Goal: Obtain resource: Download file/media

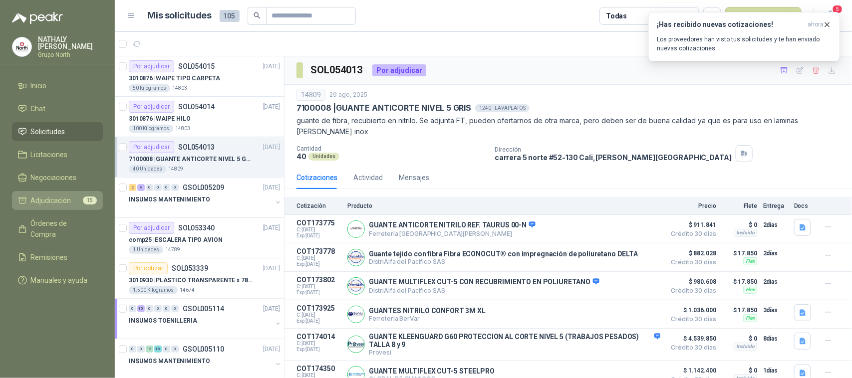
scroll to position [162, 0]
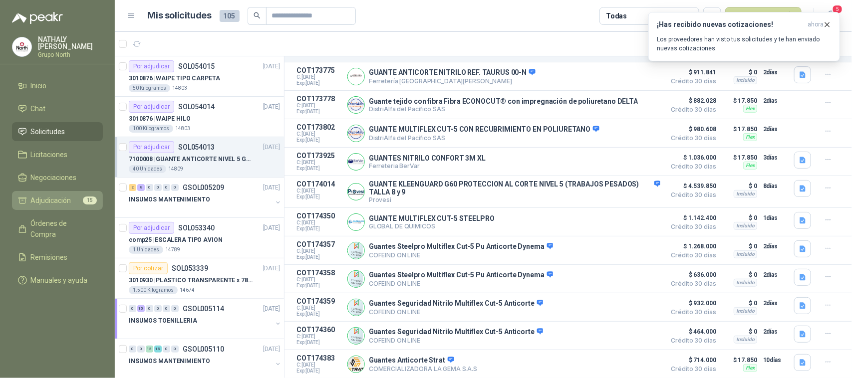
click at [58, 197] on span "Adjudicación" at bounding box center [51, 200] width 40 height 11
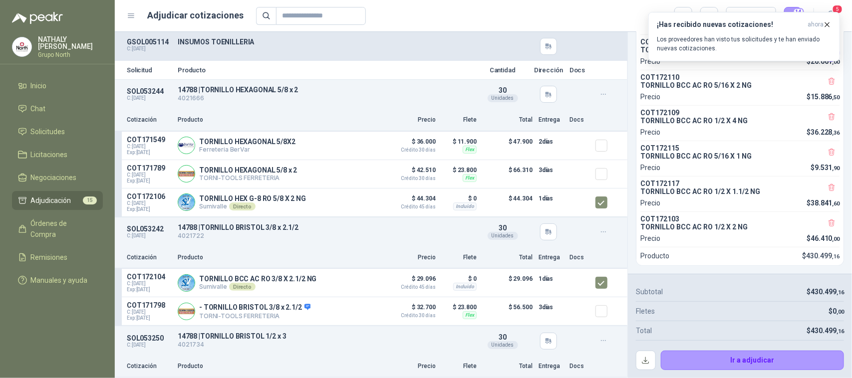
scroll to position [340, 0]
click at [756, 360] on button "Ir a adjudicar" at bounding box center [753, 361] width 184 height 20
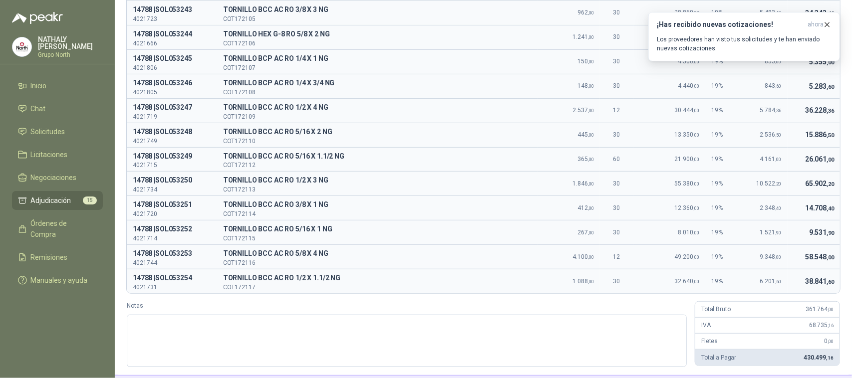
scroll to position [0, 0]
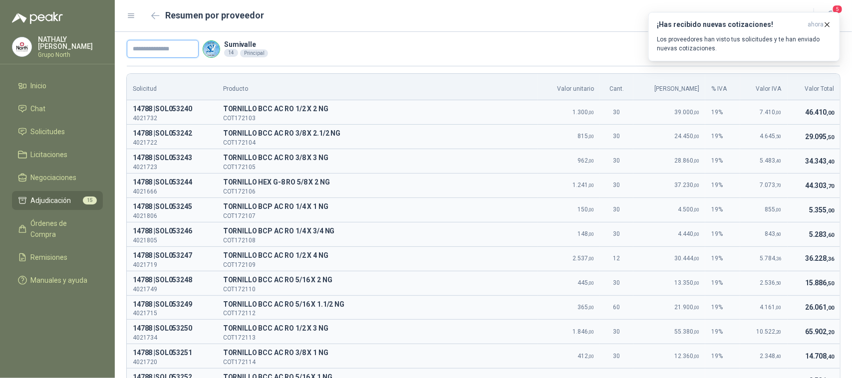
click at [168, 49] on input "text" at bounding box center [163, 49] width 72 height 18
paste input "*****"
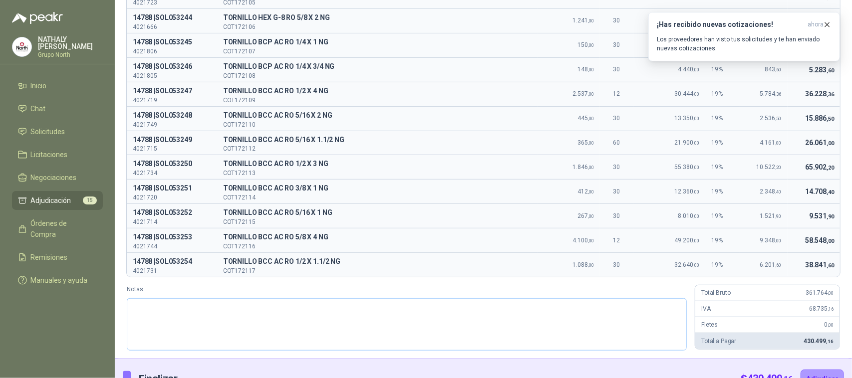
scroll to position [186, 0]
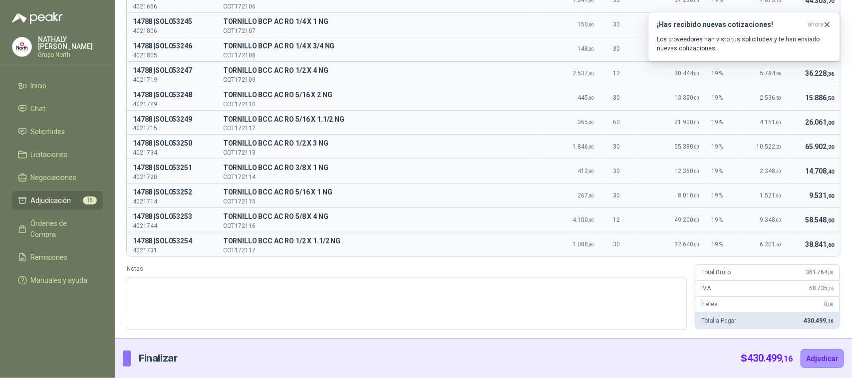
type input "*****"
click at [825, 357] on button "Adjudicar" at bounding box center [821, 358] width 43 height 19
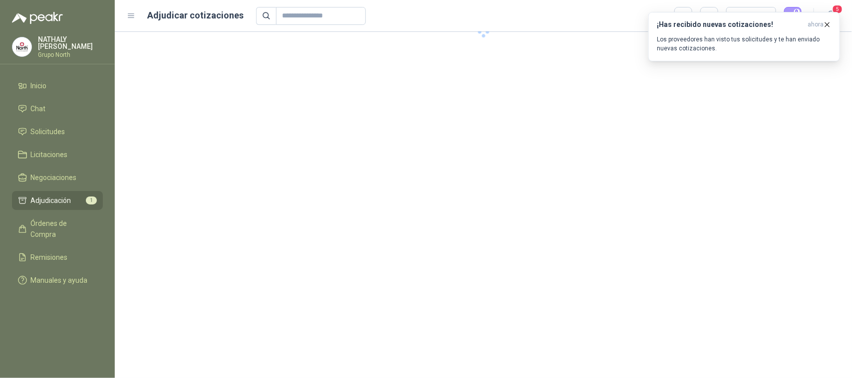
scroll to position [0, 0]
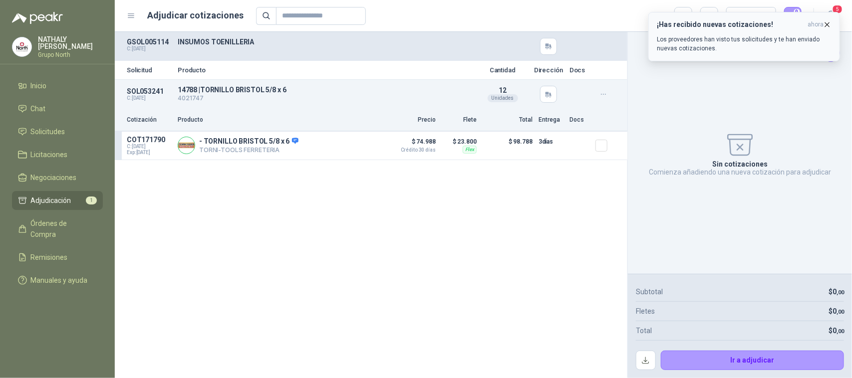
click at [823, 23] on icon "button" at bounding box center [827, 24] width 8 height 8
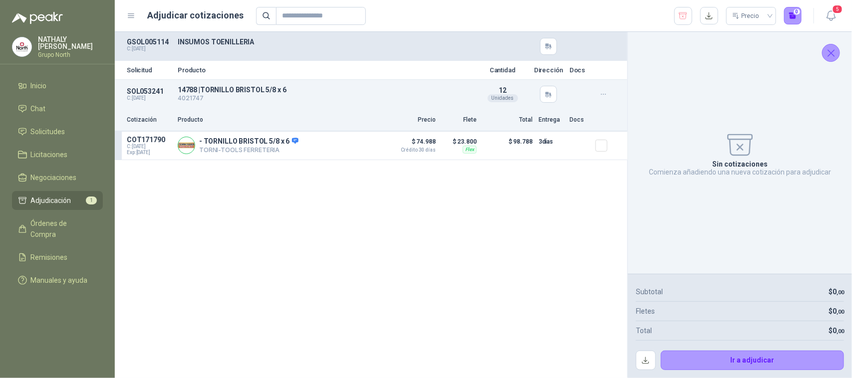
click at [827, 55] on icon "Cerrar" at bounding box center [831, 53] width 12 height 12
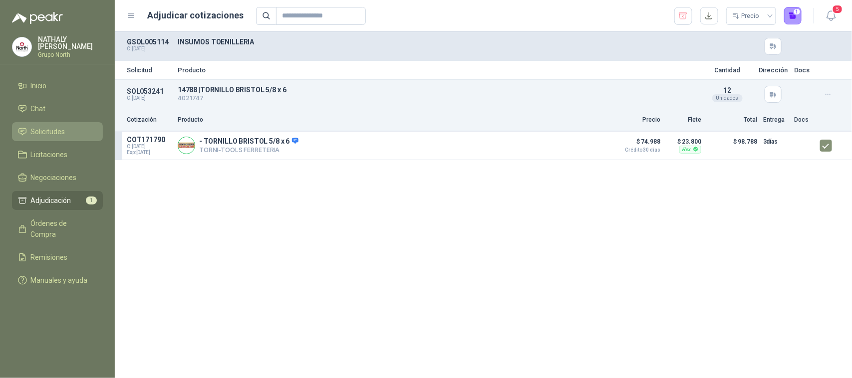
click at [45, 129] on span "Solicitudes" at bounding box center [48, 131] width 34 height 11
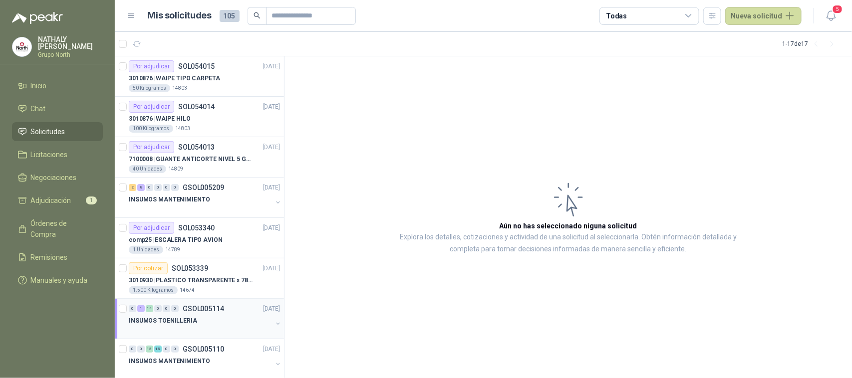
scroll to position [62, 0]
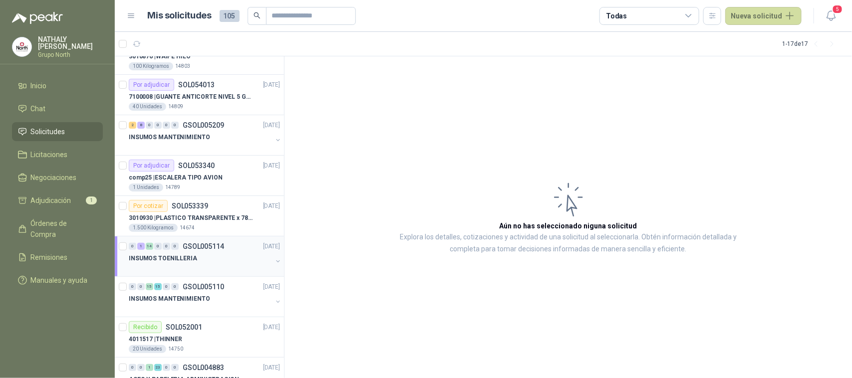
click at [212, 253] on div "INSUMOS TOENILLERIA" at bounding box center [200, 259] width 143 height 12
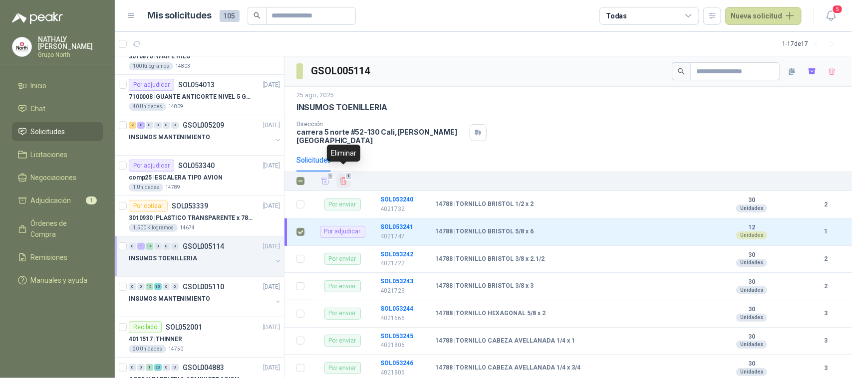
click at [343, 177] on icon "Eliminar" at bounding box center [343, 181] width 9 height 9
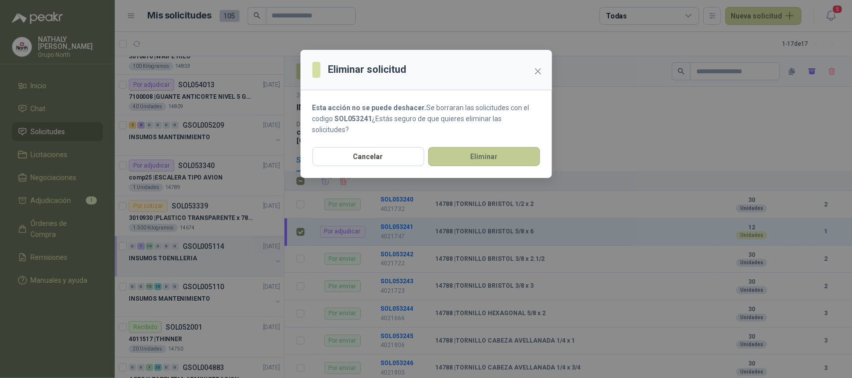
click at [482, 154] on button "Eliminar" at bounding box center [484, 156] width 112 height 19
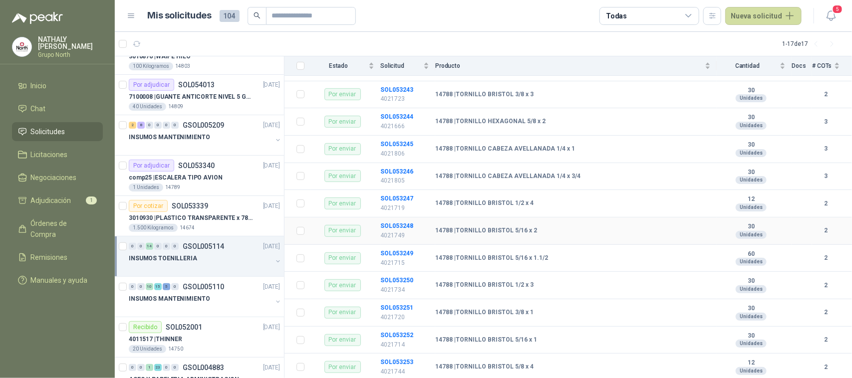
scroll to position [206, 0]
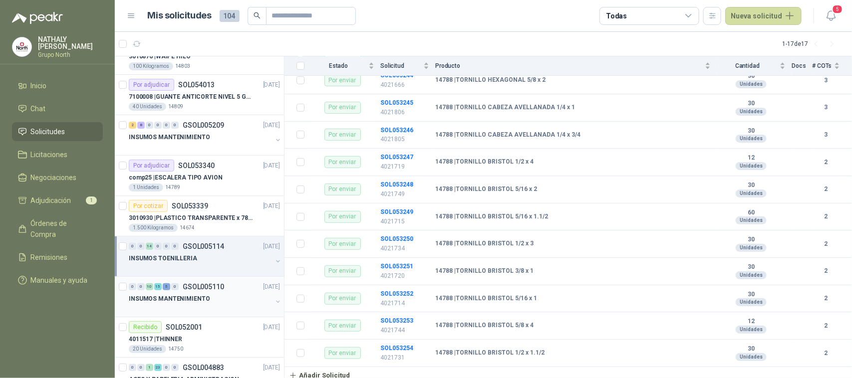
click at [196, 290] on p "GSOL005110" at bounding box center [203, 286] width 41 height 7
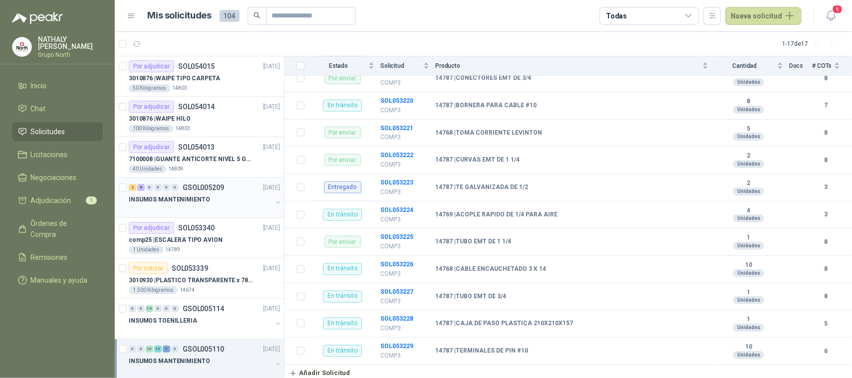
click at [206, 203] on div "INSUMOS MANTENIMIENTO" at bounding box center [200, 200] width 143 height 12
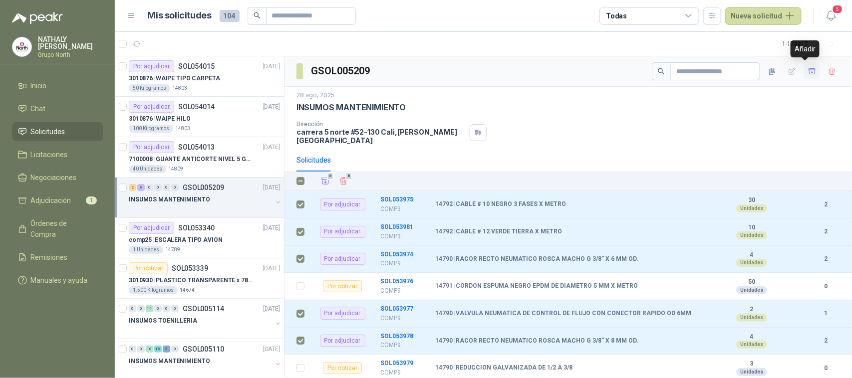
click at [808, 74] on icon "button" at bounding box center [812, 71] width 8 height 8
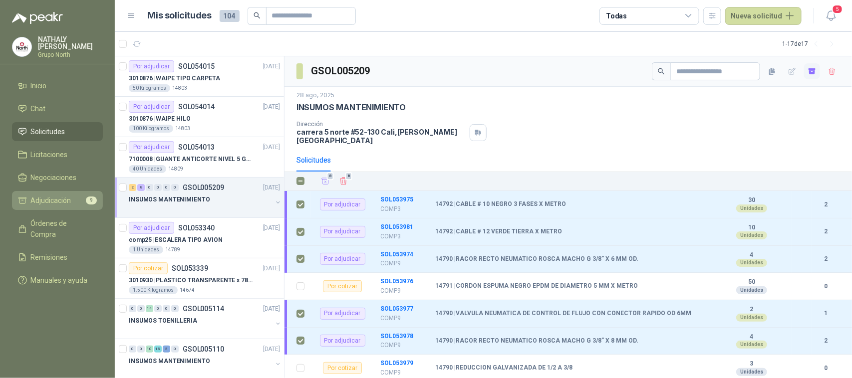
click at [73, 195] on li "Adjudicación 9" at bounding box center [57, 200] width 79 height 11
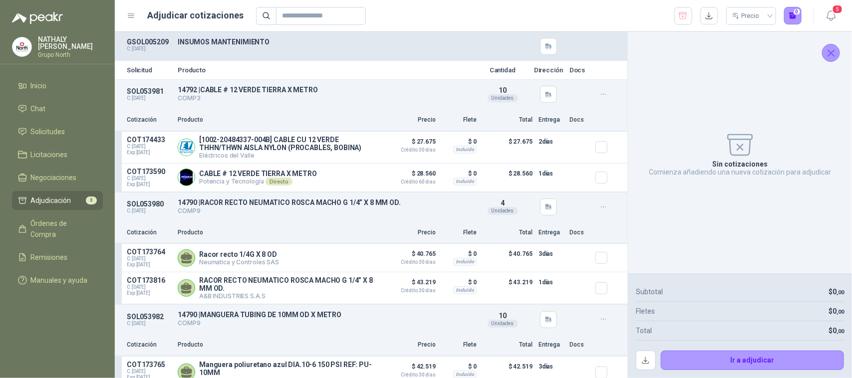
click at [834, 51] on icon "Cerrar" at bounding box center [831, 53] width 12 height 12
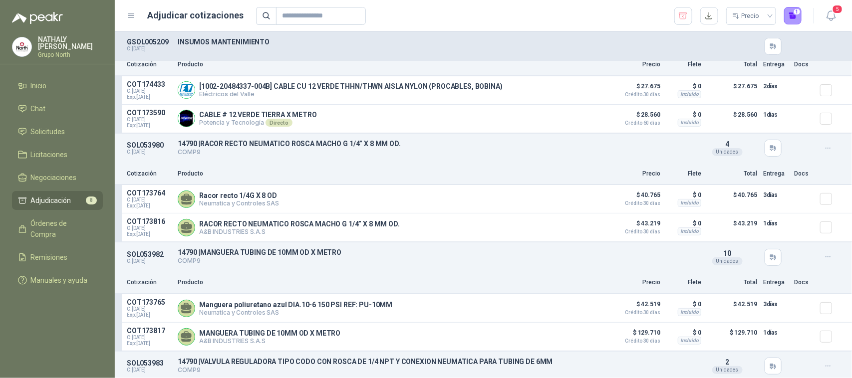
scroll to position [33, 0]
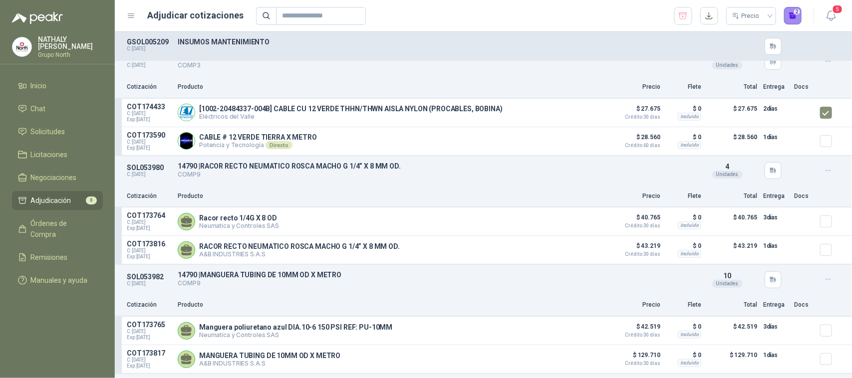
click at [798, 15] on button "2" at bounding box center [793, 16] width 18 height 18
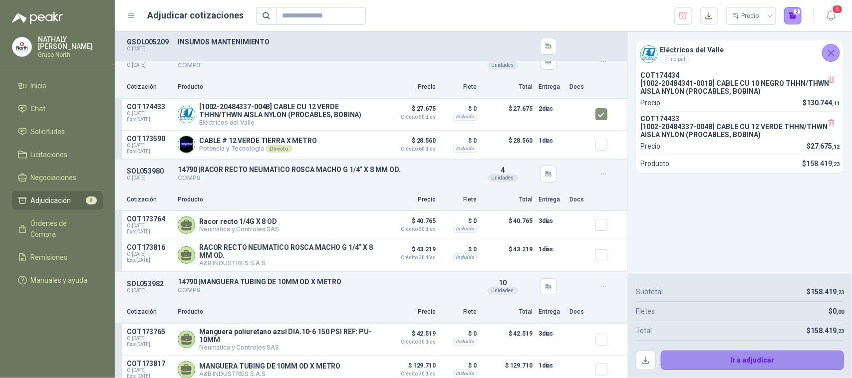
click at [773, 359] on button "Ir a adjudicar" at bounding box center [753, 361] width 184 height 20
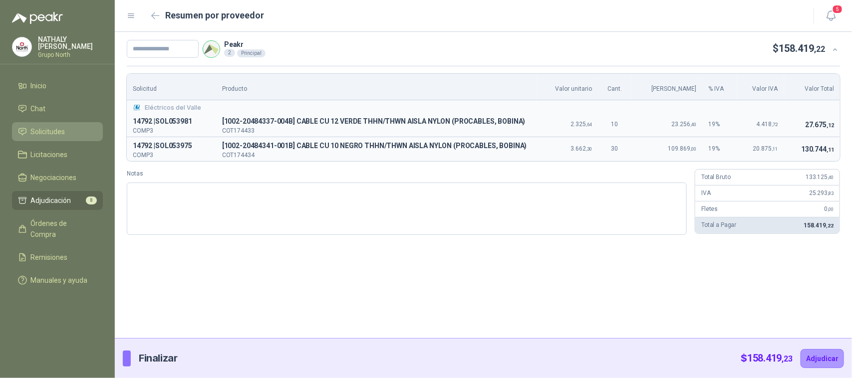
click at [59, 125] on link "Solicitudes" at bounding box center [57, 131] width 91 height 19
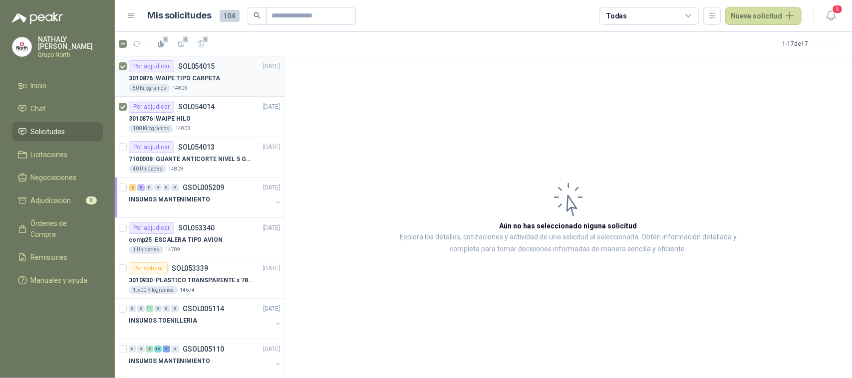
click at [202, 71] on div "Por adjudicar SOL054015" at bounding box center [172, 66] width 86 height 12
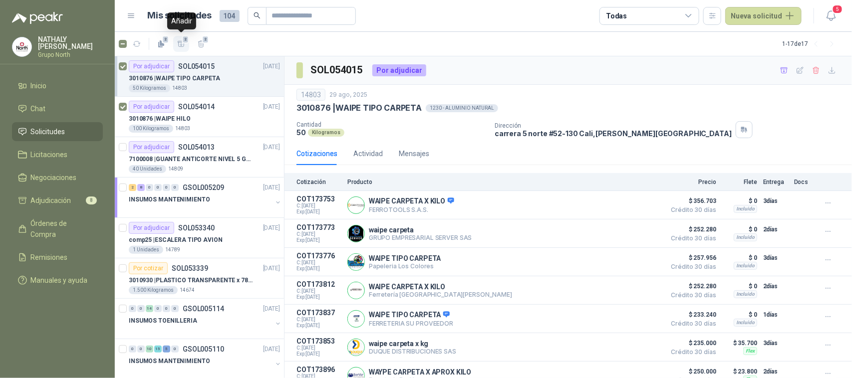
click at [180, 43] on icon "button" at bounding box center [181, 44] width 8 height 8
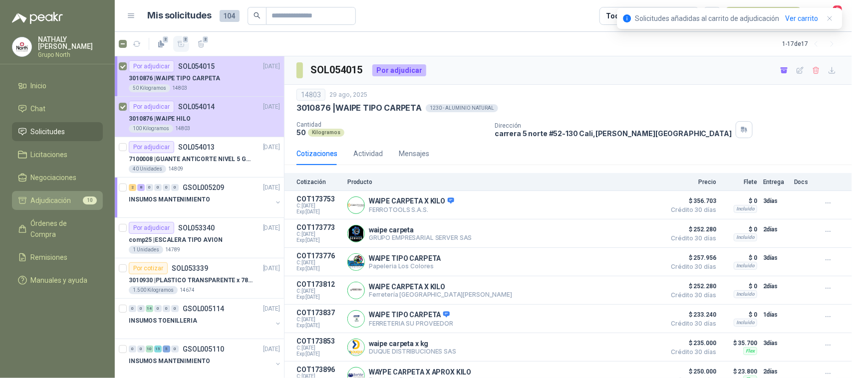
click at [58, 196] on span "Adjudicación" at bounding box center [51, 200] width 40 height 11
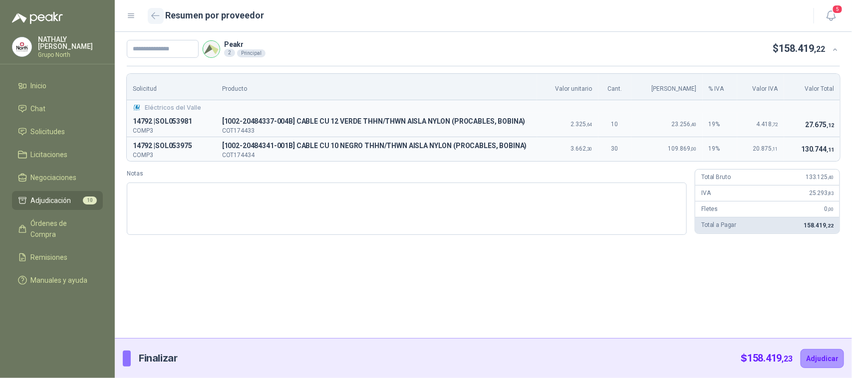
click at [153, 13] on icon "button" at bounding box center [155, 15] width 8 height 7
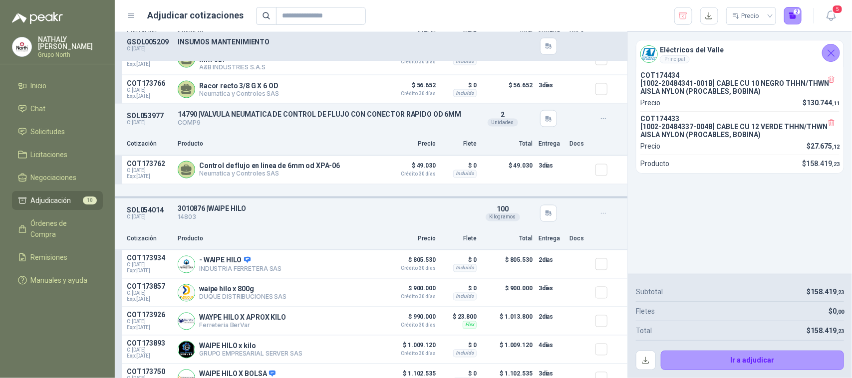
scroll to position [811, 0]
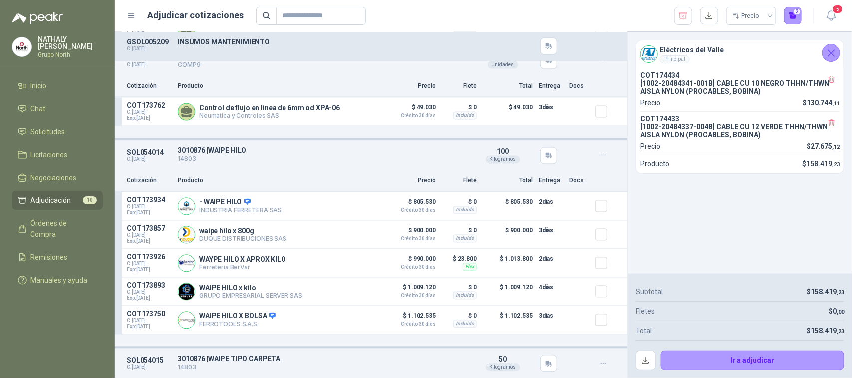
click at [837, 54] on icon "Cerrar" at bounding box center [831, 53] width 12 height 12
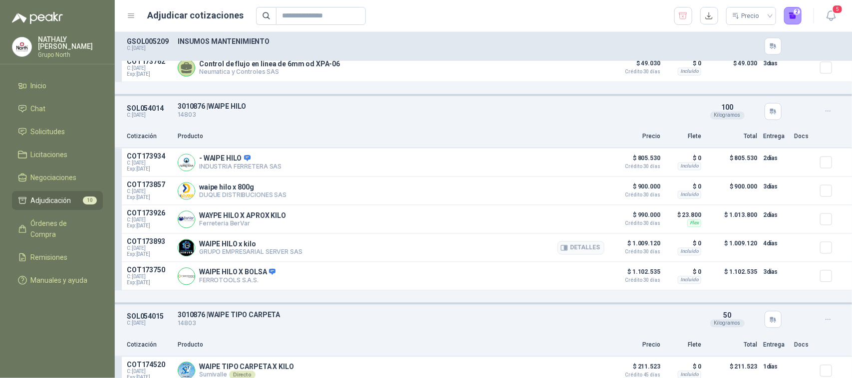
scroll to position [873, 0]
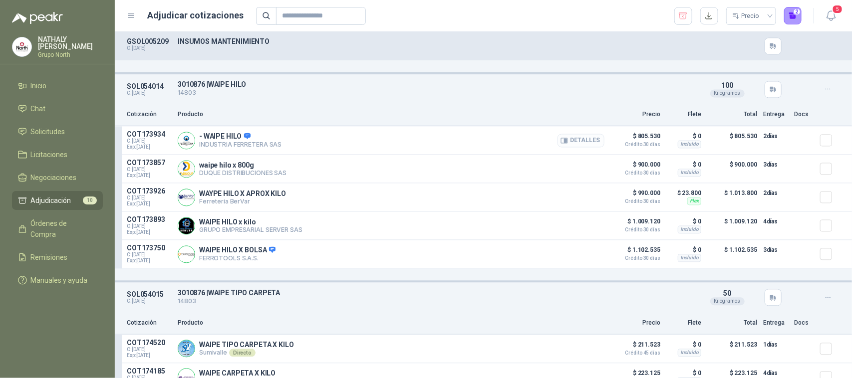
click at [580, 145] on button "Detalles" at bounding box center [580, 140] width 47 height 13
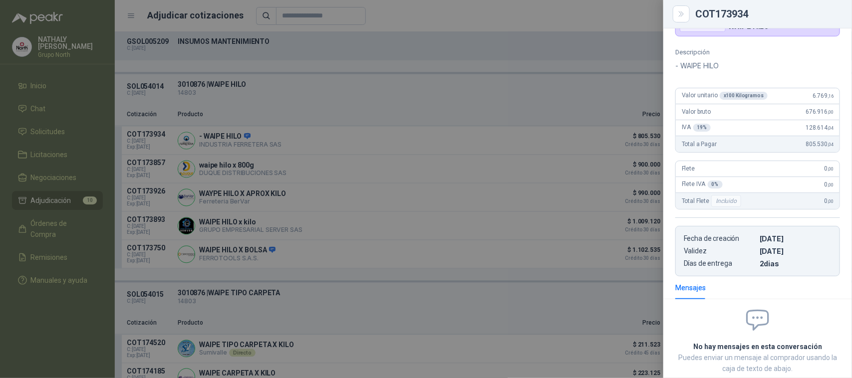
scroll to position [13, 0]
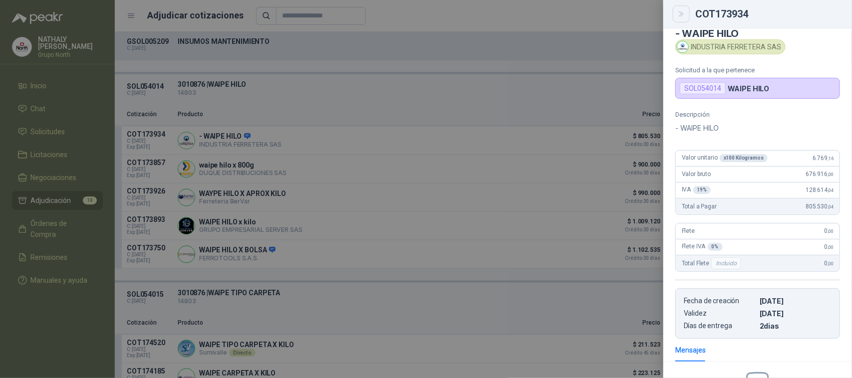
click at [682, 12] on icon "Close" at bounding box center [681, 14] width 8 height 8
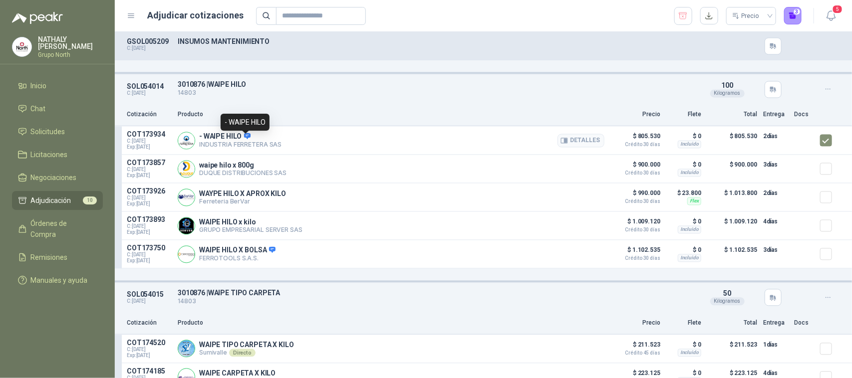
click at [248, 138] on icon at bounding box center [247, 136] width 7 height 7
click at [244, 140] on icon at bounding box center [247, 136] width 7 height 7
click at [591, 141] on button "Detalles" at bounding box center [580, 140] width 47 height 13
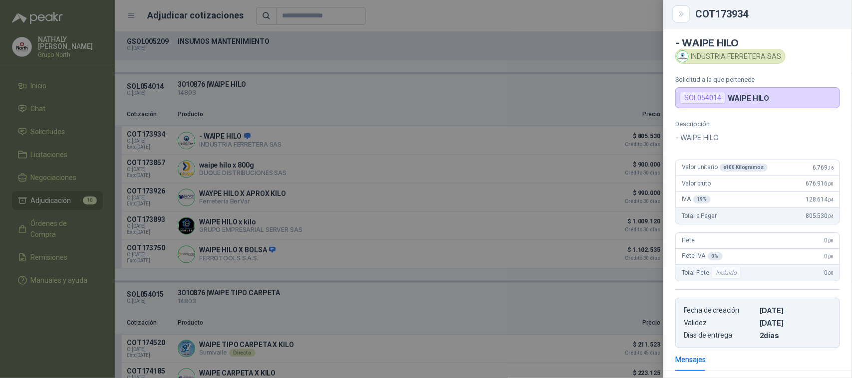
scroll to position [0, 0]
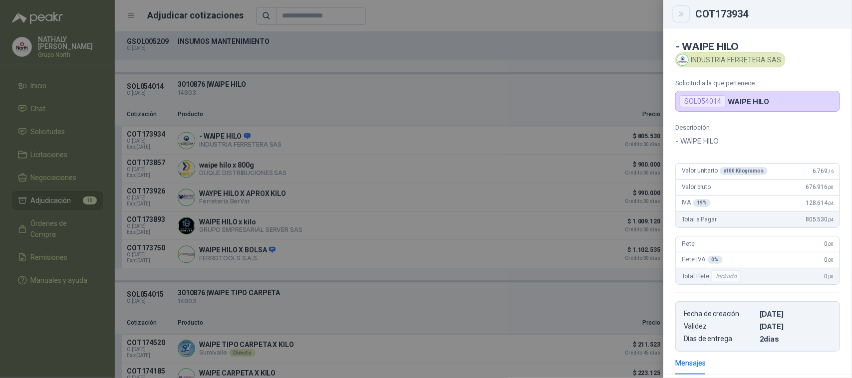
click at [677, 13] on icon "Close" at bounding box center [681, 14] width 8 height 8
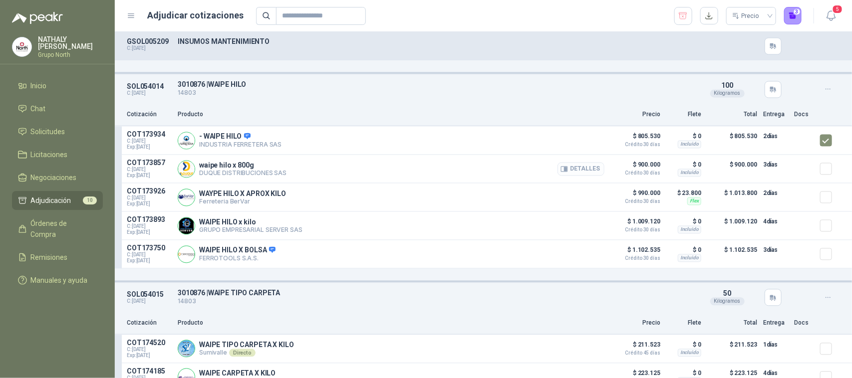
click at [585, 171] on button "Detalles" at bounding box center [580, 169] width 47 height 13
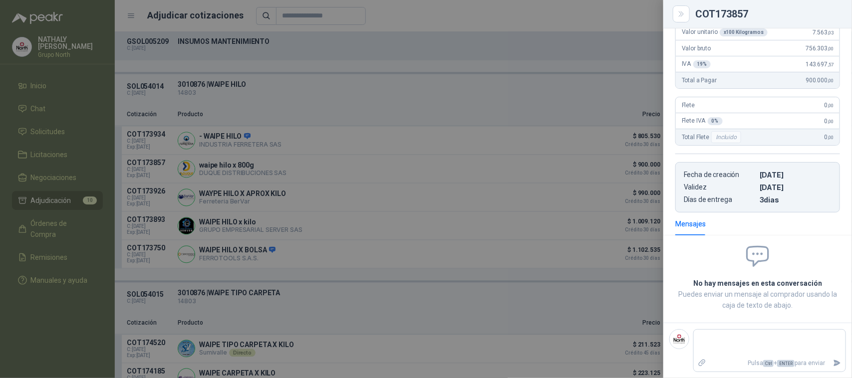
scroll to position [48, 0]
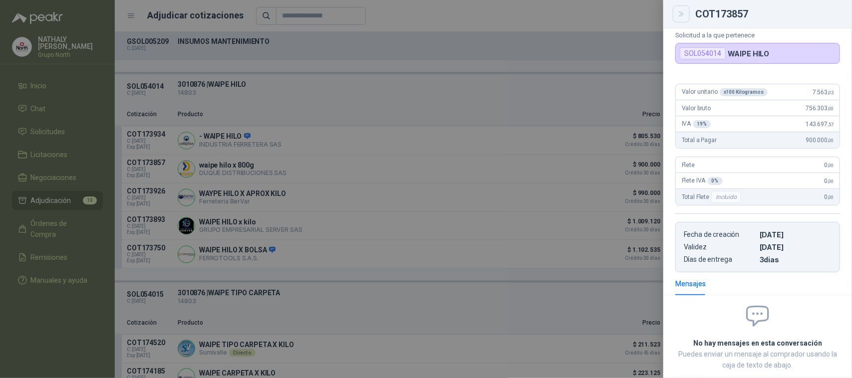
click at [679, 15] on icon "Close" at bounding box center [681, 14] width 8 height 8
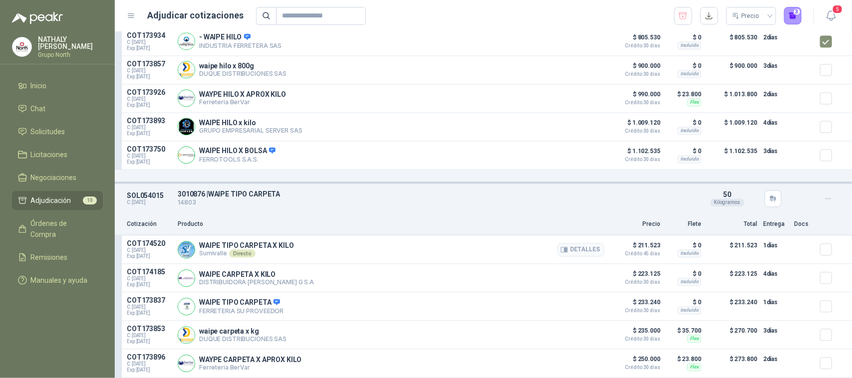
scroll to position [998, 0]
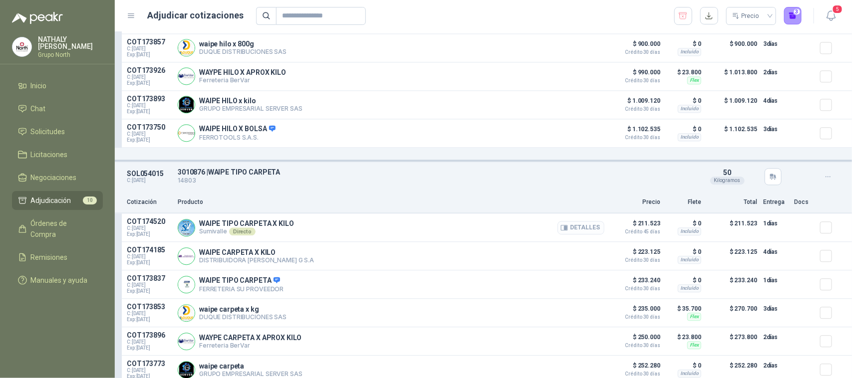
click at [578, 231] on button "Detalles" at bounding box center [580, 227] width 47 height 13
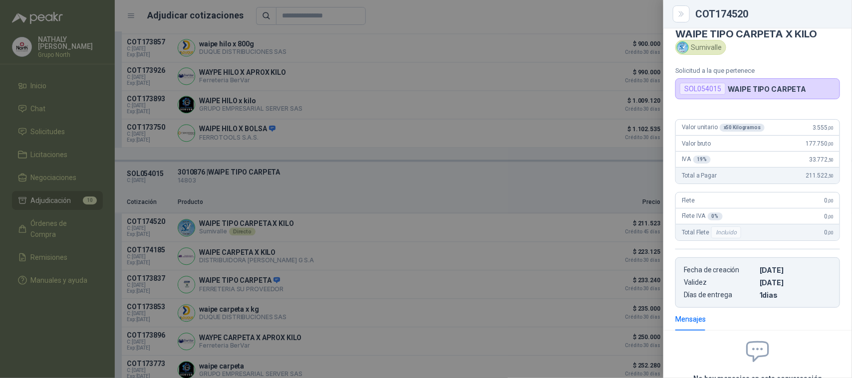
scroll to position [0, 0]
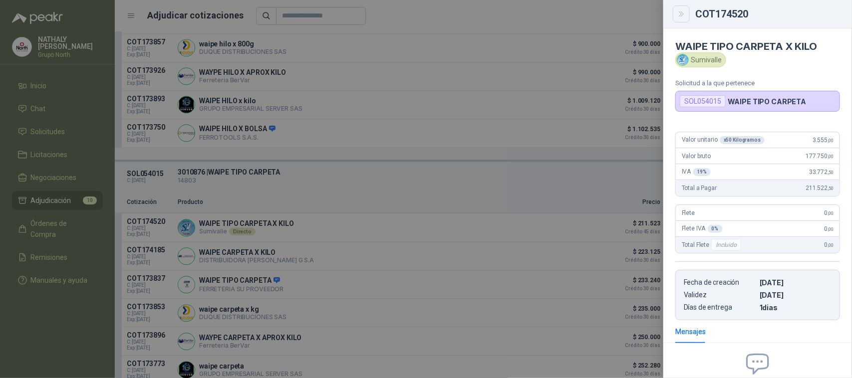
click at [675, 17] on button "Close" at bounding box center [681, 13] width 17 height 17
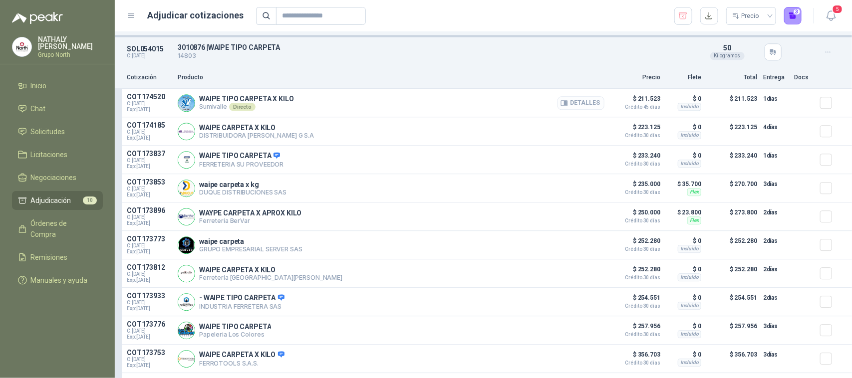
scroll to position [1174, 0]
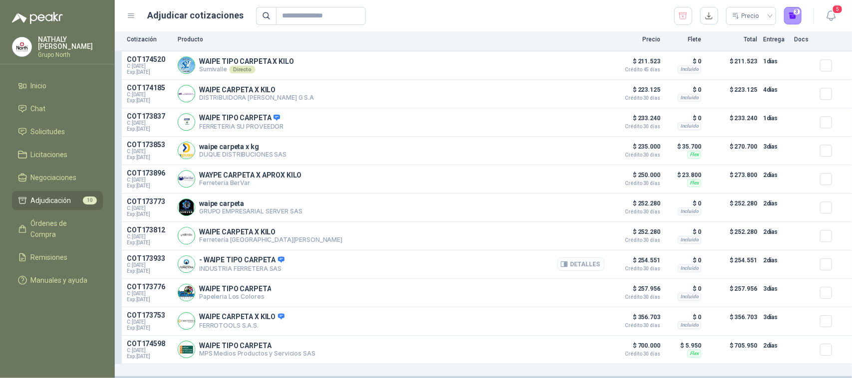
click at [582, 263] on button "Detalles" at bounding box center [580, 264] width 47 height 13
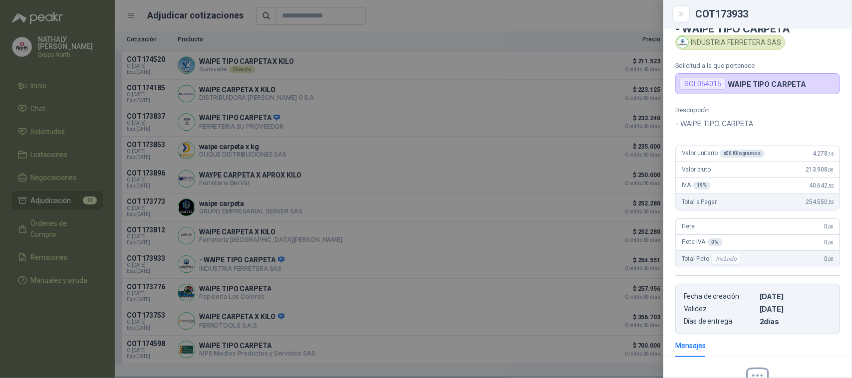
scroll to position [0, 0]
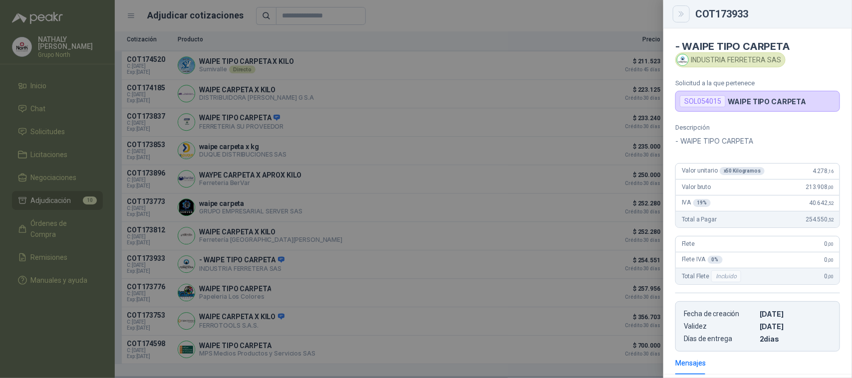
click at [679, 15] on icon "Close" at bounding box center [681, 14] width 8 height 8
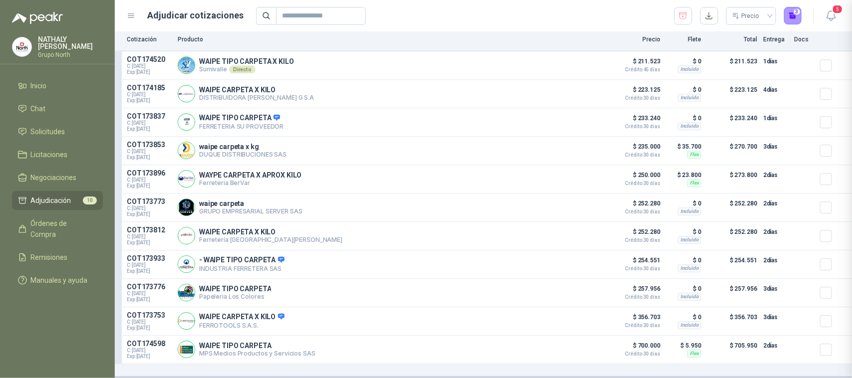
scroll to position [143, 0]
click at [584, 58] on button "Detalles" at bounding box center [580, 64] width 47 height 13
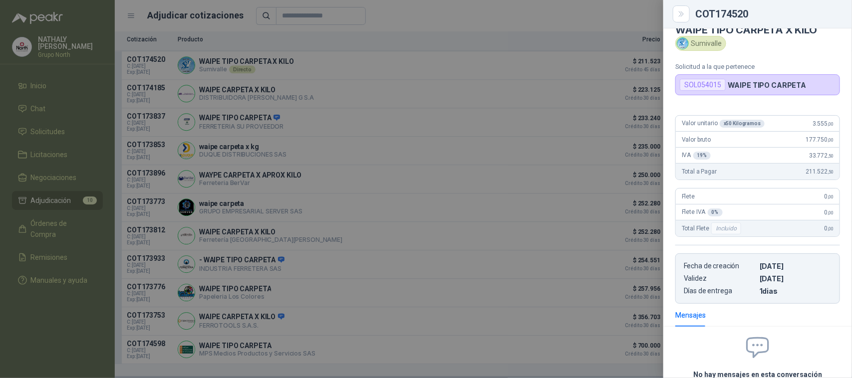
scroll to position [0, 0]
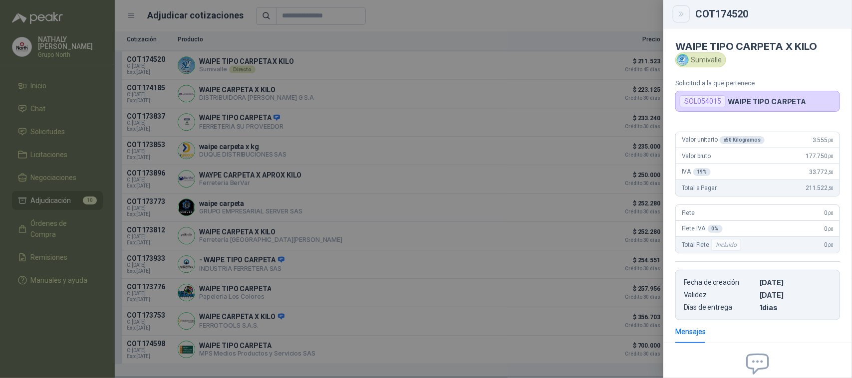
click at [681, 16] on icon "Close" at bounding box center [681, 14] width 8 height 8
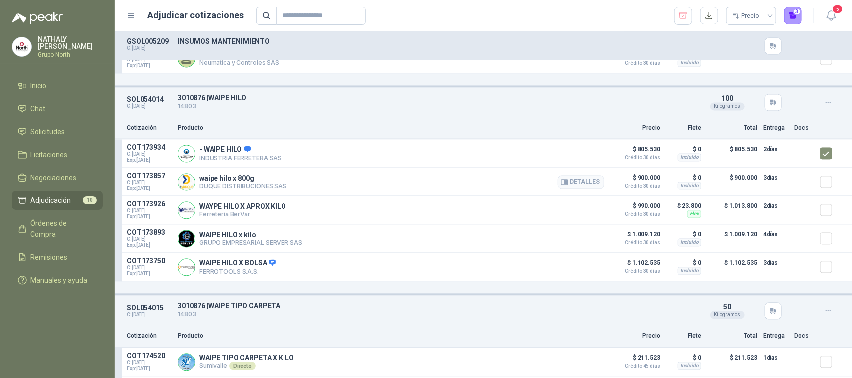
scroll to position [738, 0]
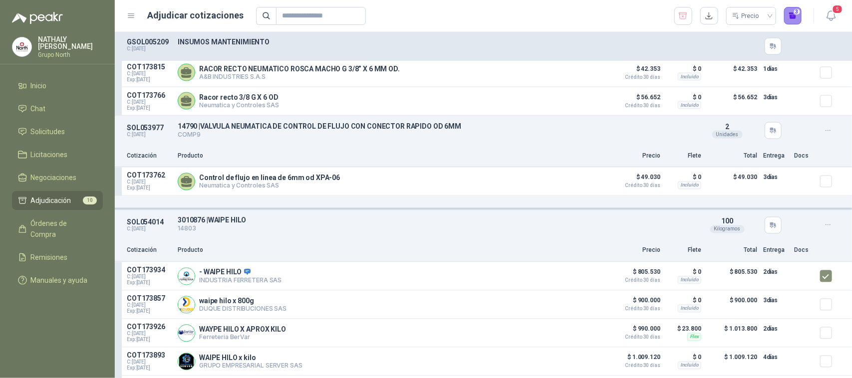
click at [788, 12] on button "3" at bounding box center [793, 16] width 18 height 18
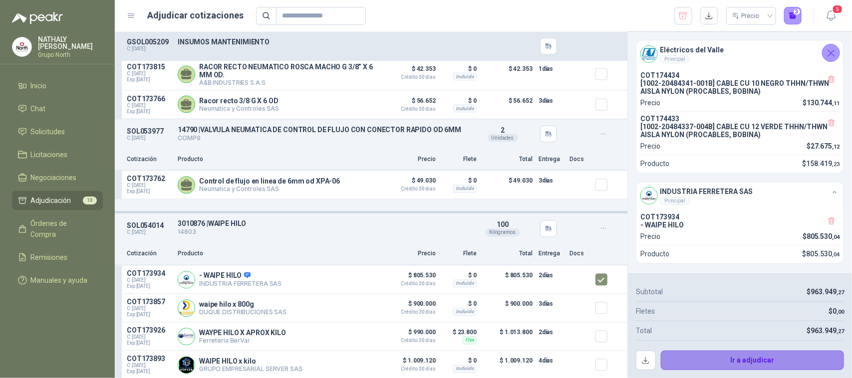
click at [765, 357] on button "Ir a adjudicar" at bounding box center [753, 361] width 184 height 20
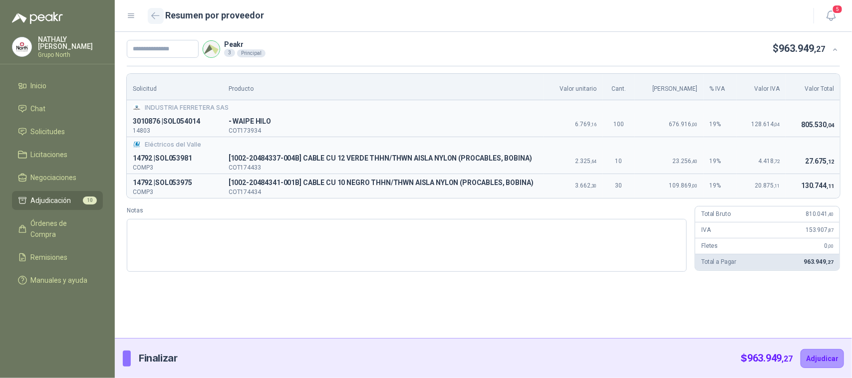
click at [148, 11] on button "button" at bounding box center [156, 16] width 16 height 16
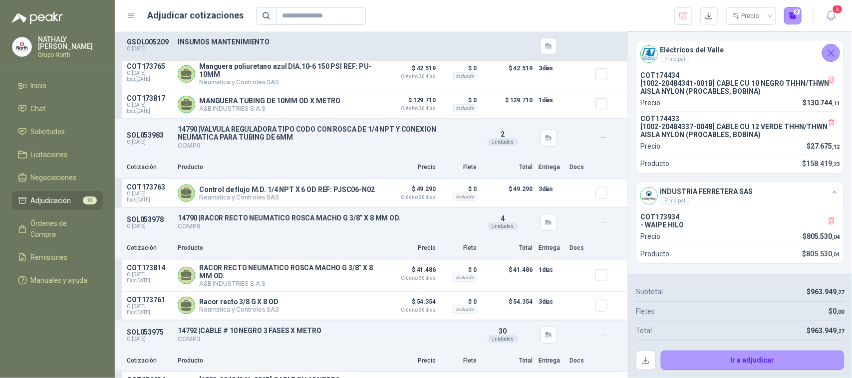
scroll to position [312, 0]
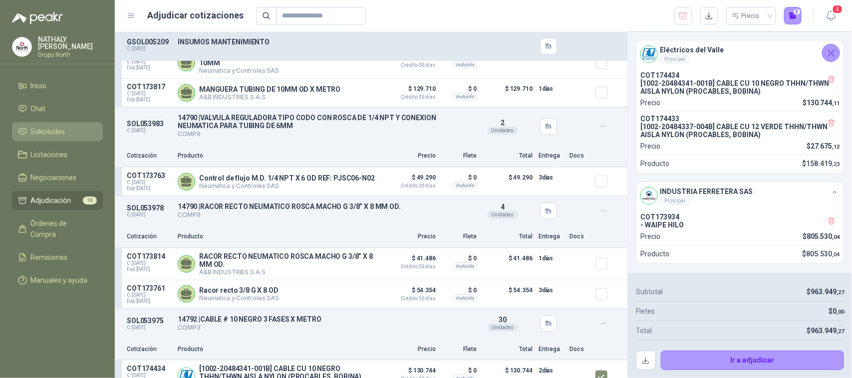
click at [60, 130] on span "Solicitudes" at bounding box center [48, 131] width 34 height 11
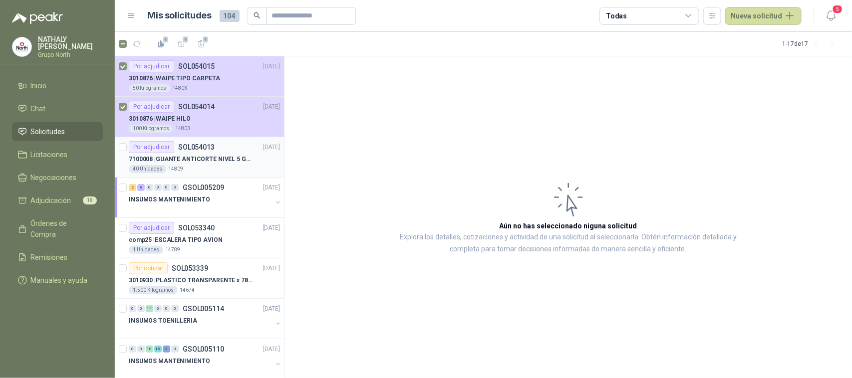
click at [219, 159] on p "7100008 | GUANTE ANTICORTE NIVEL 5 GRIS" at bounding box center [191, 159] width 124 height 9
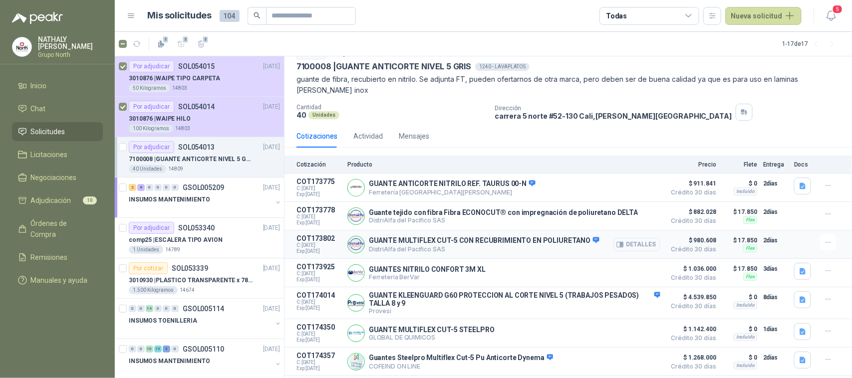
scroll to position [62, 0]
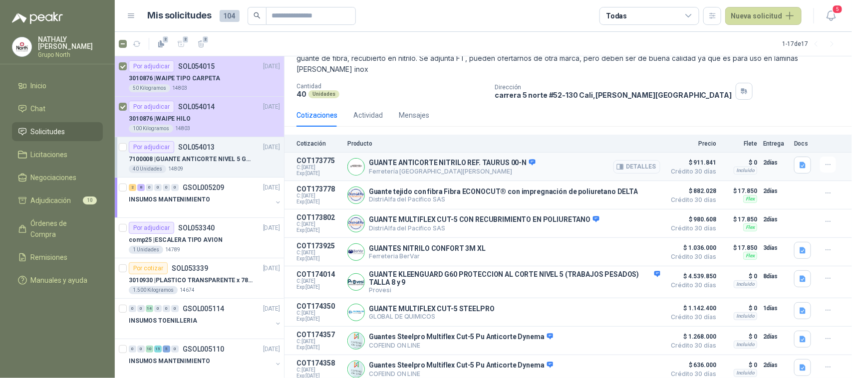
click at [638, 163] on button "Detalles" at bounding box center [636, 166] width 47 height 13
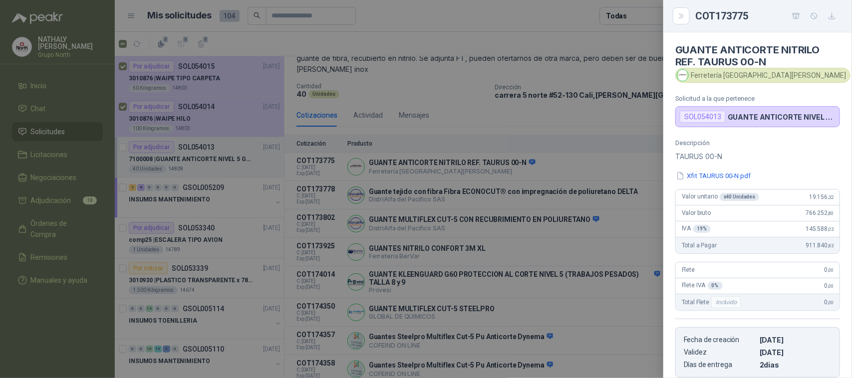
scroll to position [0, 0]
click at [679, 13] on icon "Close" at bounding box center [681, 16] width 8 height 8
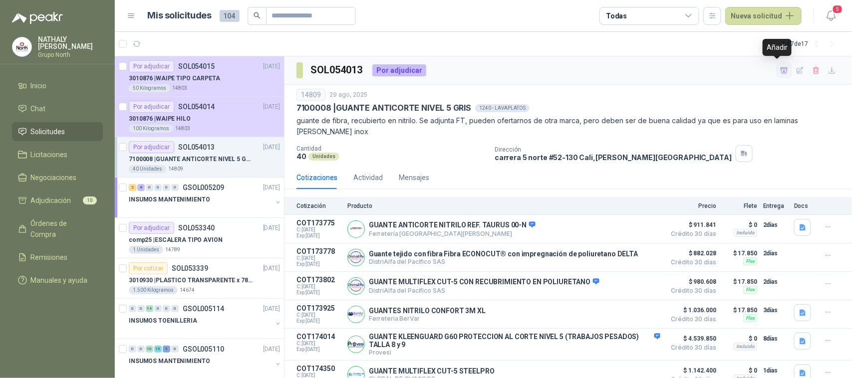
click at [780, 73] on icon "button" at bounding box center [784, 70] width 8 height 8
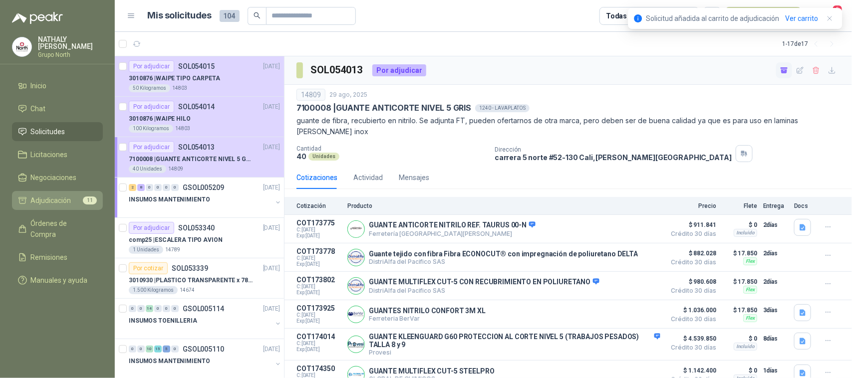
click at [60, 203] on span "Adjudicación" at bounding box center [51, 200] width 40 height 11
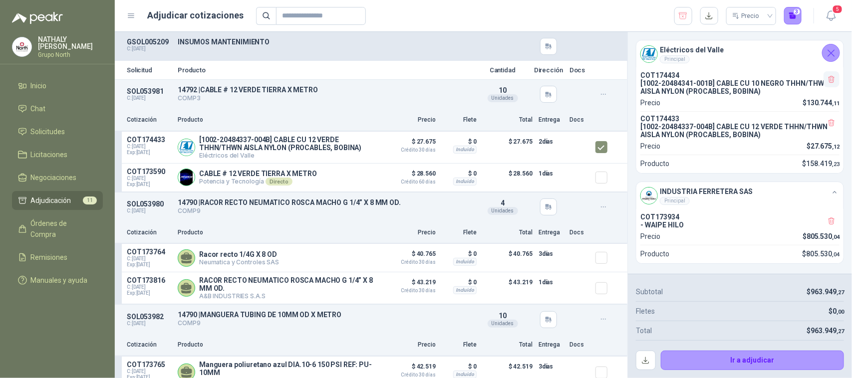
click at [827, 78] on icon "button" at bounding box center [831, 79] width 8 height 8
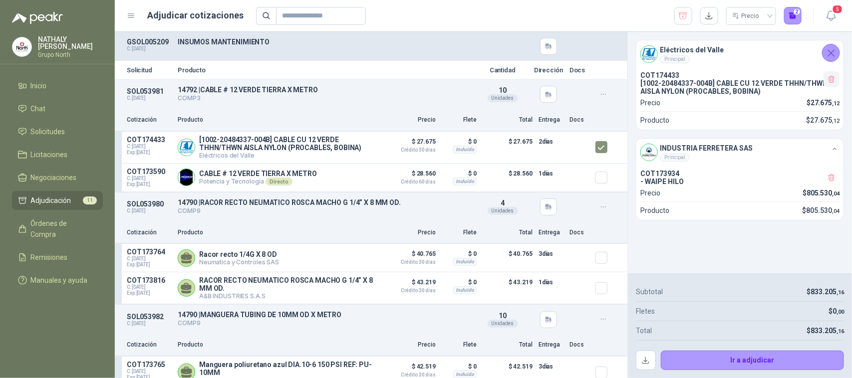
click at [831, 83] on icon "button" at bounding box center [830, 79] width 5 height 7
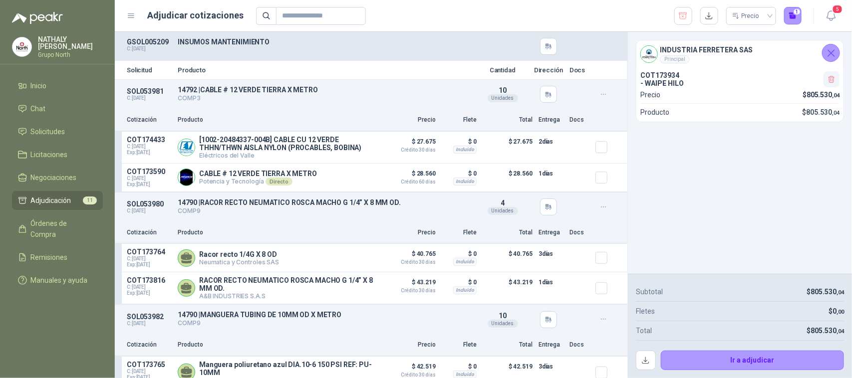
click at [829, 80] on icon "button" at bounding box center [830, 79] width 5 height 7
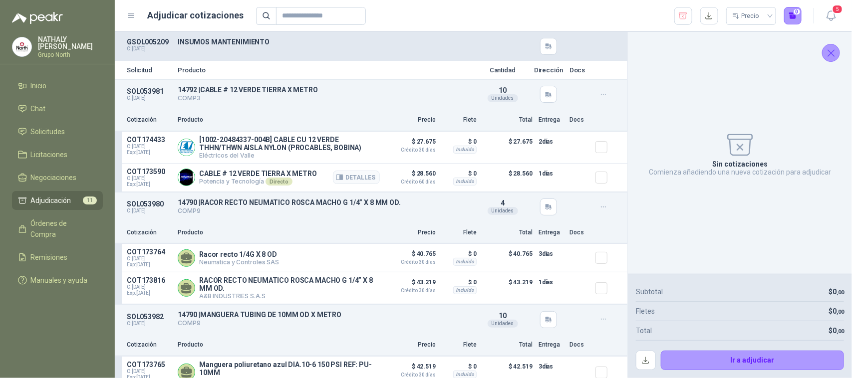
scroll to position [62, 0]
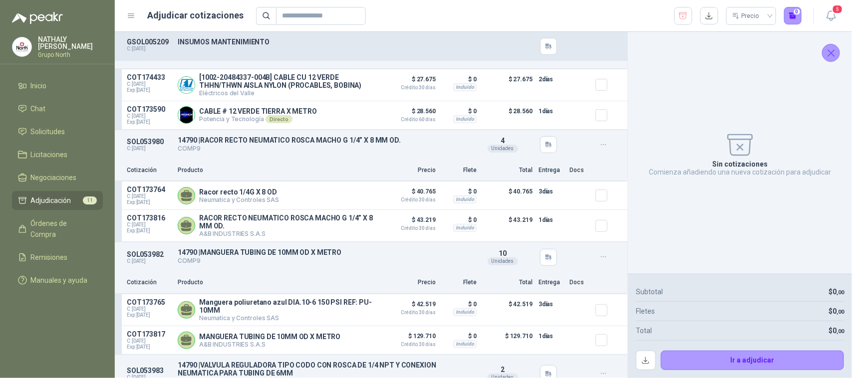
drag, startPoint x: 833, startPoint y: 51, endPoint x: 784, endPoint y: 63, distance: 50.7
click at [834, 52] on icon "Cerrar" at bounding box center [831, 53] width 12 height 12
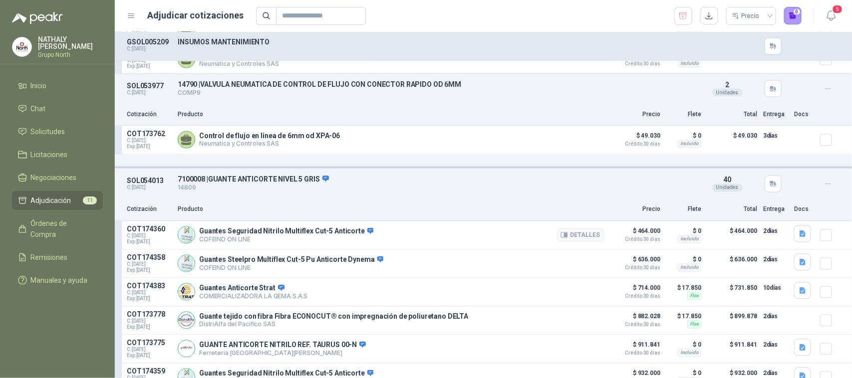
scroll to position [811, 0]
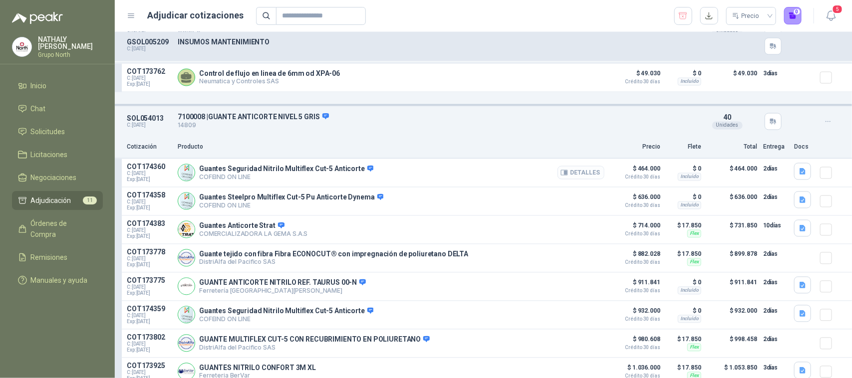
click at [582, 180] on button "Detalles" at bounding box center [580, 172] width 47 height 13
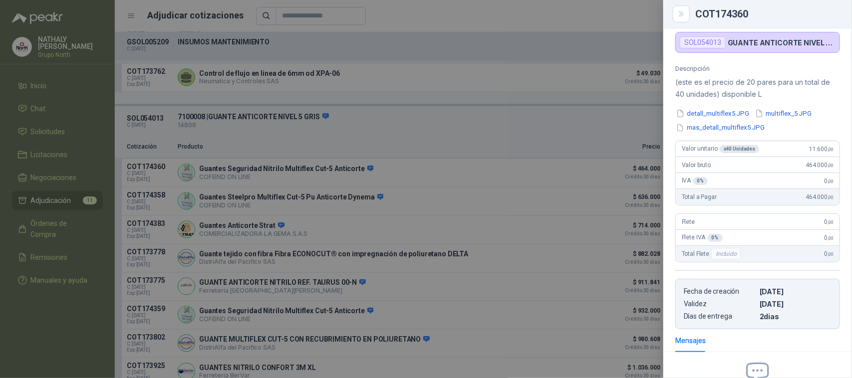
scroll to position [61, 0]
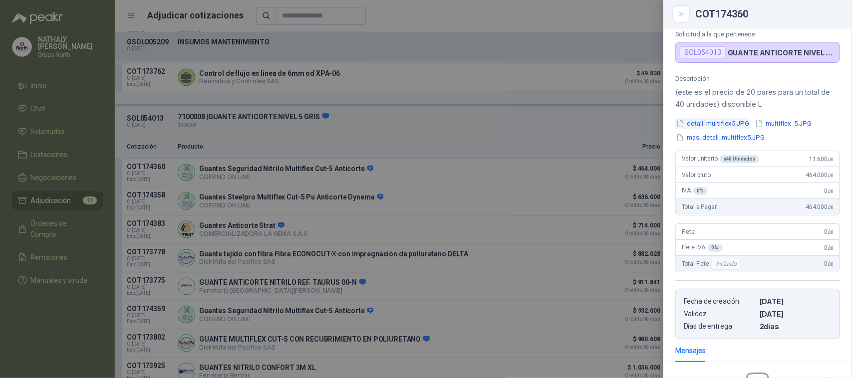
click at [730, 125] on button "detall_multiflex5.JPG" at bounding box center [712, 123] width 75 height 10
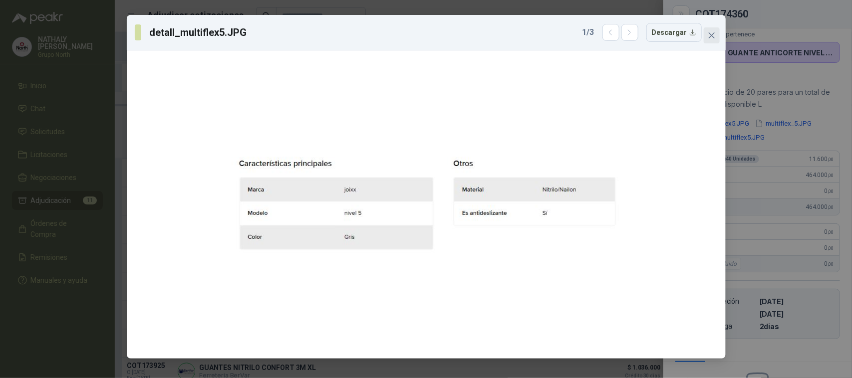
click at [709, 41] on button "Close" at bounding box center [712, 35] width 16 height 16
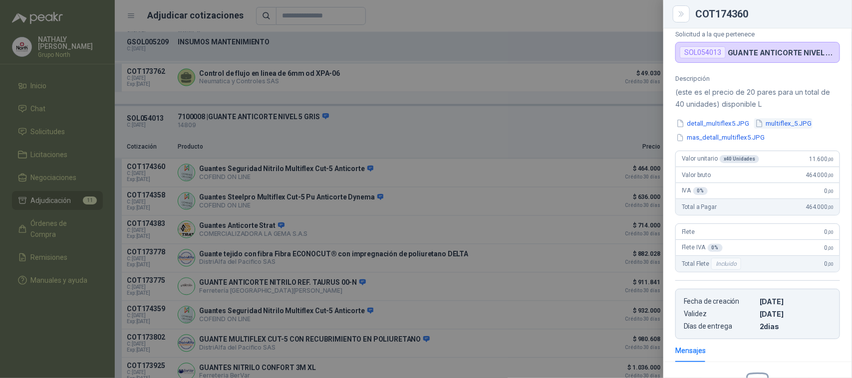
click at [790, 124] on button "multiflex_5.JPG" at bounding box center [783, 123] width 58 height 10
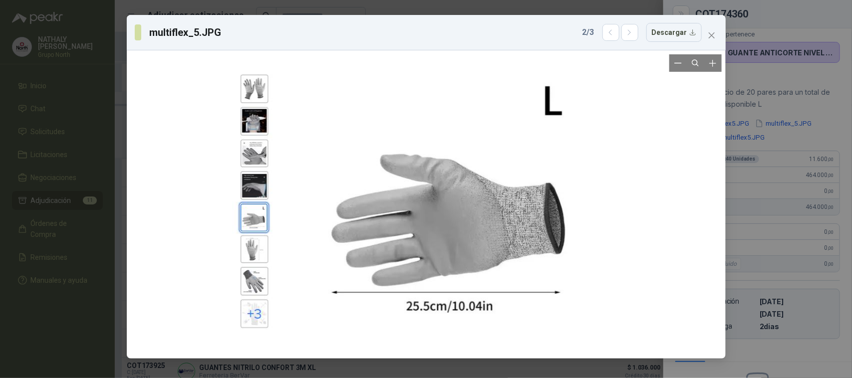
click at [261, 158] on div at bounding box center [426, 204] width 388 height 300
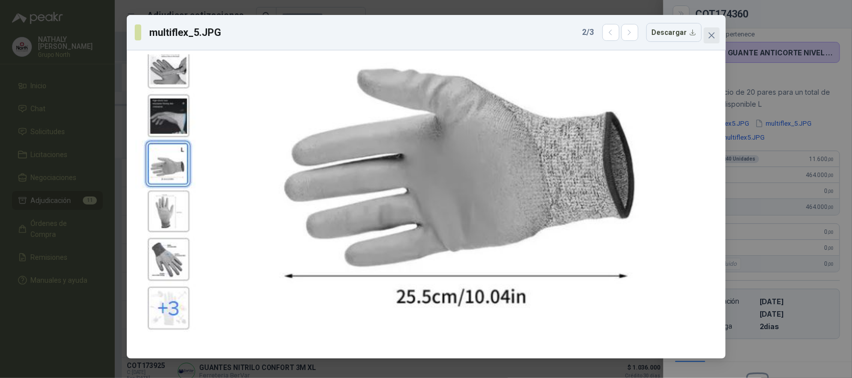
click at [715, 38] on span "Close" at bounding box center [712, 35] width 16 height 8
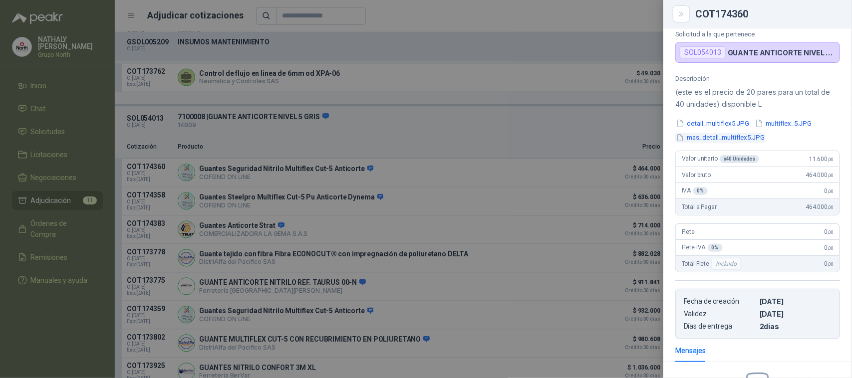
click at [717, 141] on button "mas_detall_multiflex5.JPG" at bounding box center [720, 138] width 90 height 10
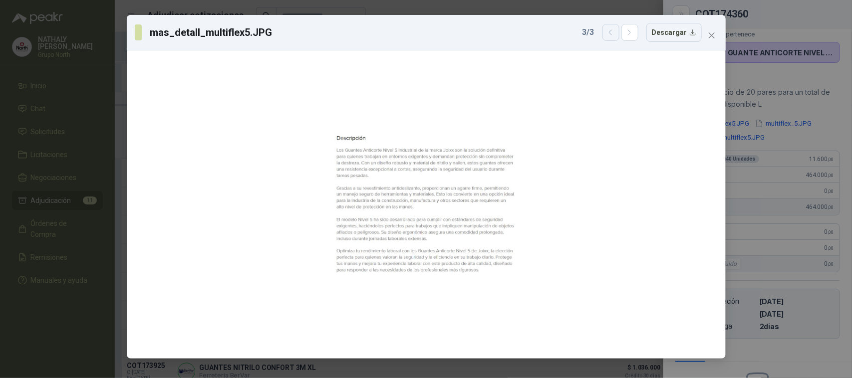
click at [609, 36] on icon "button" at bounding box center [610, 32] width 8 height 8
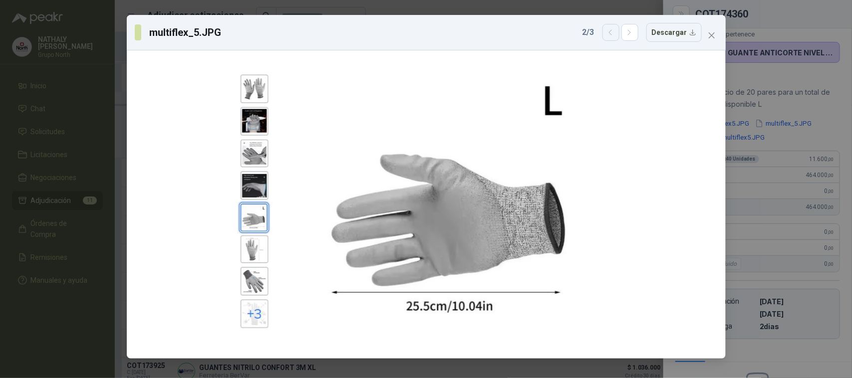
click at [609, 36] on icon "button" at bounding box center [610, 32] width 8 height 8
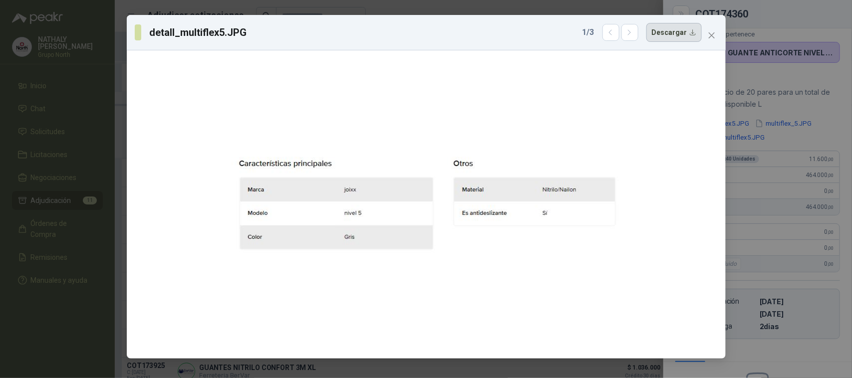
click at [656, 28] on button "Descargar" at bounding box center [673, 32] width 55 height 19
click at [631, 32] on icon "button" at bounding box center [629, 32] width 8 height 8
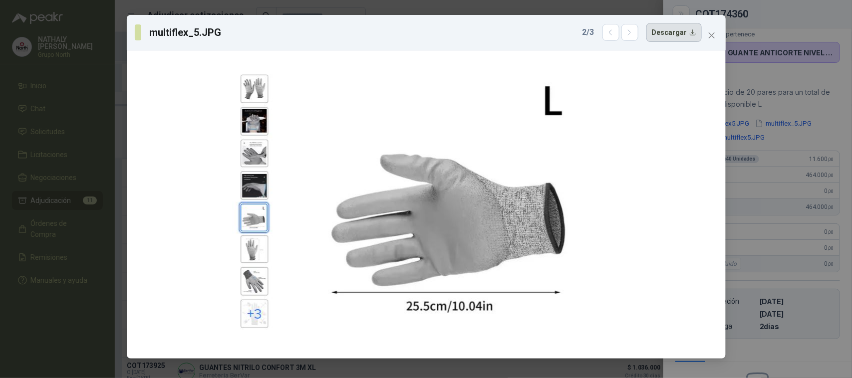
click at [672, 33] on button "Descargar" at bounding box center [673, 32] width 55 height 19
click at [632, 36] on icon "button" at bounding box center [629, 32] width 8 height 8
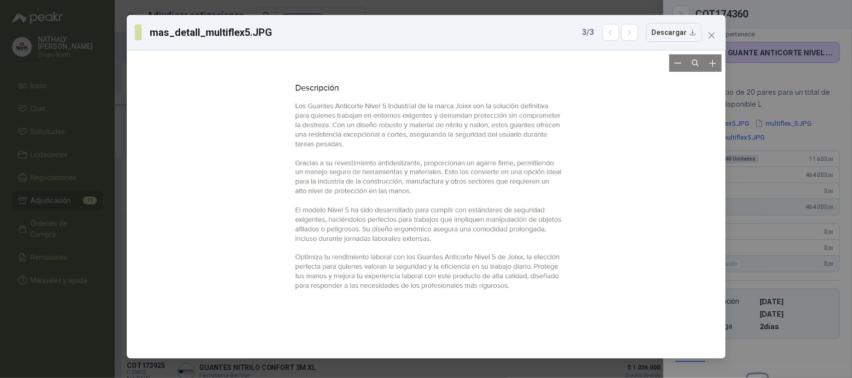
drag, startPoint x: 455, startPoint y: 171, endPoint x: 458, endPoint y: 154, distance: 17.3
click at [458, 154] on div at bounding box center [428, 188] width 275 height 226
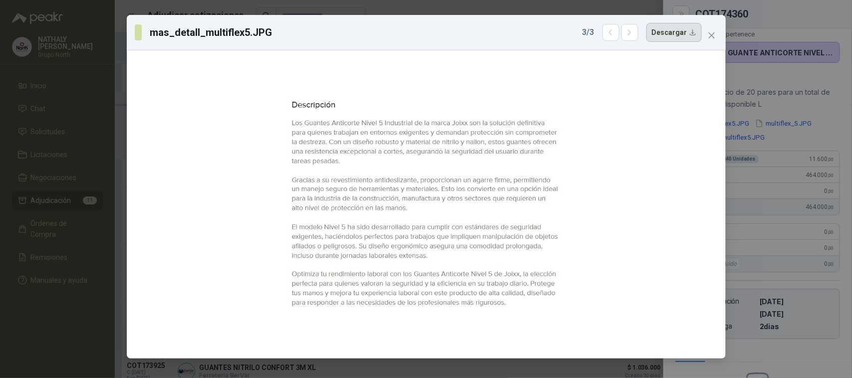
click at [700, 38] on button "Descargar" at bounding box center [673, 32] width 55 height 19
click at [507, 11] on div "mas_detall_multiflex5.JPG 3 / 3 Descargar" at bounding box center [426, 189] width 852 height 378
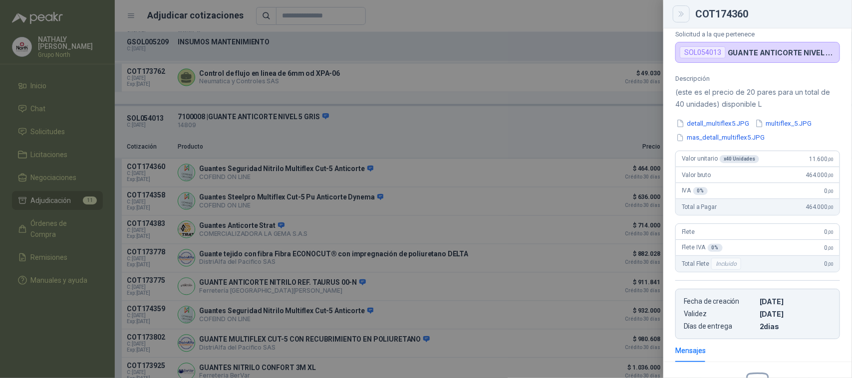
click at [676, 12] on button "Close" at bounding box center [681, 13] width 17 height 17
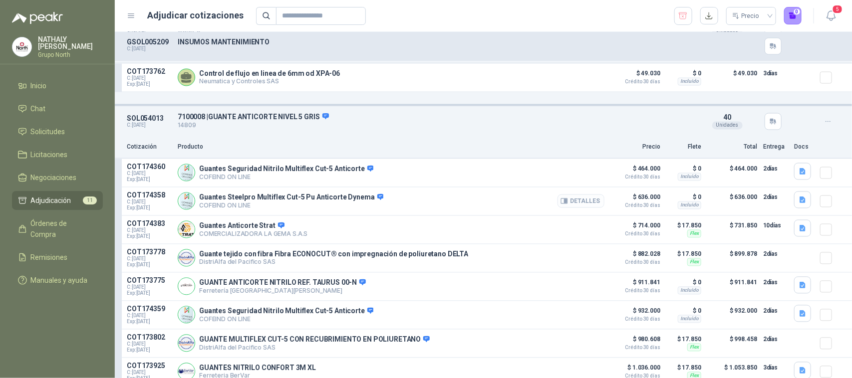
click at [564, 208] on button "Detalles" at bounding box center [580, 201] width 47 height 13
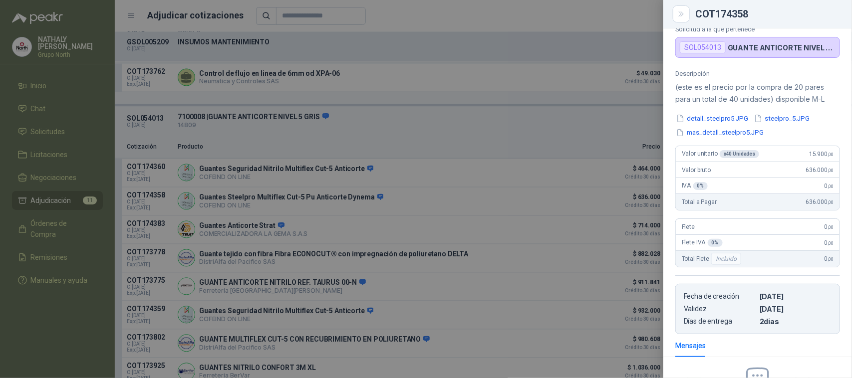
scroll to position [3, 0]
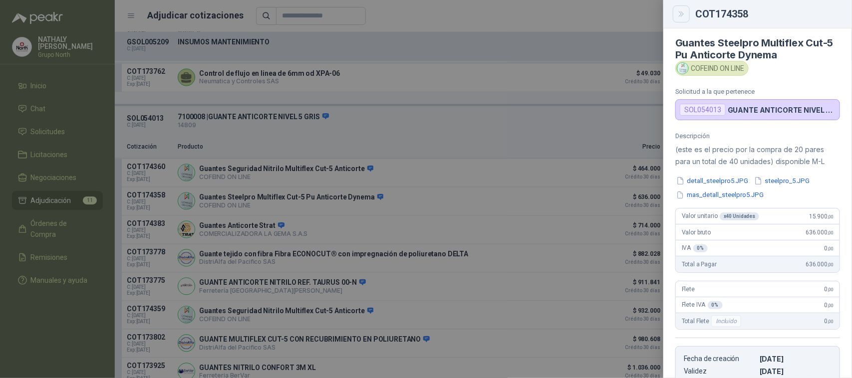
click at [686, 12] on button "Close" at bounding box center [681, 13] width 17 height 17
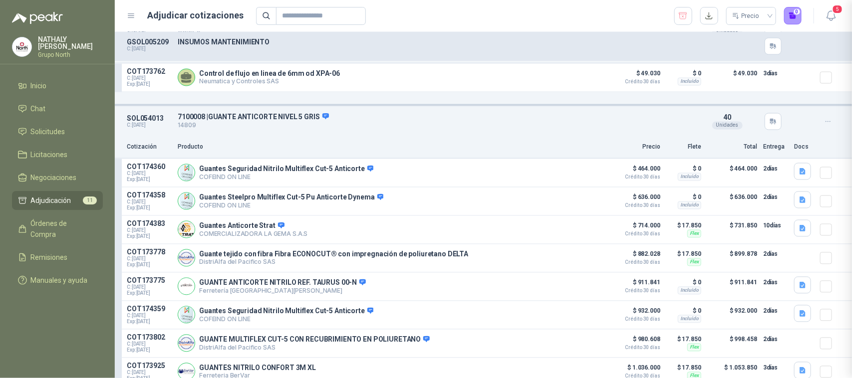
scroll to position [191, 0]
click at [799, 207] on button "button" at bounding box center [802, 200] width 17 height 17
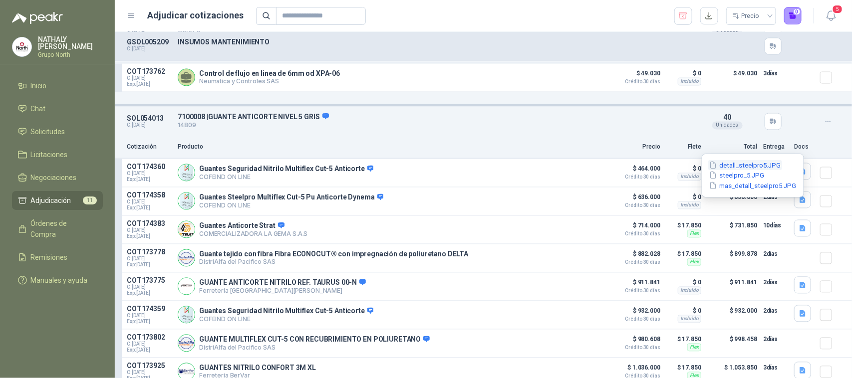
click at [752, 168] on button "detall_steelpro5.JPG" at bounding box center [745, 165] width 74 height 10
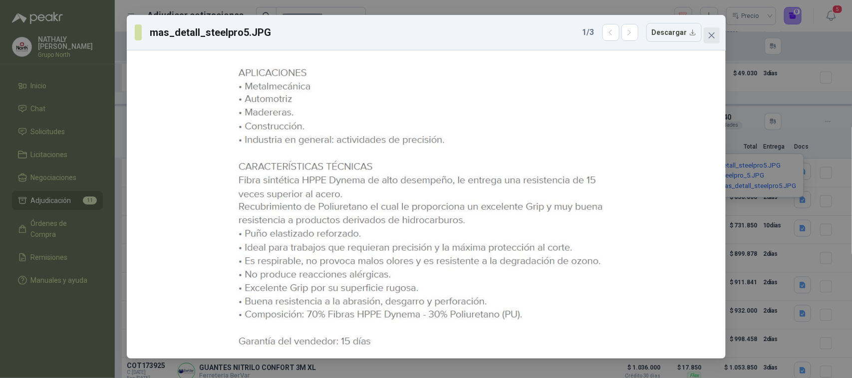
click at [710, 36] on icon "close" at bounding box center [711, 35] width 6 height 6
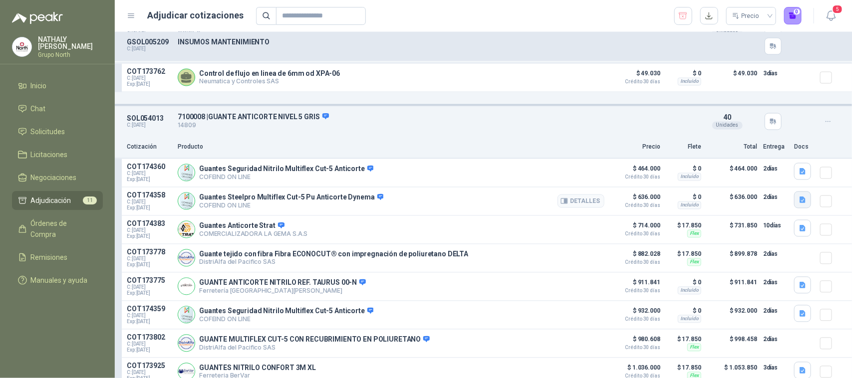
click at [799, 203] on icon "button" at bounding box center [802, 200] width 6 height 6
click at [752, 172] on button "steelpro_5.JPG" at bounding box center [736, 175] width 57 height 10
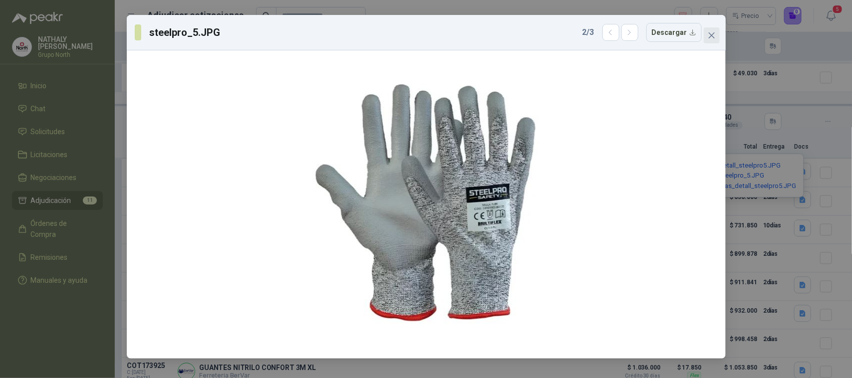
click at [710, 32] on icon "close" at bounding box center [712, 35] width 8 height 8
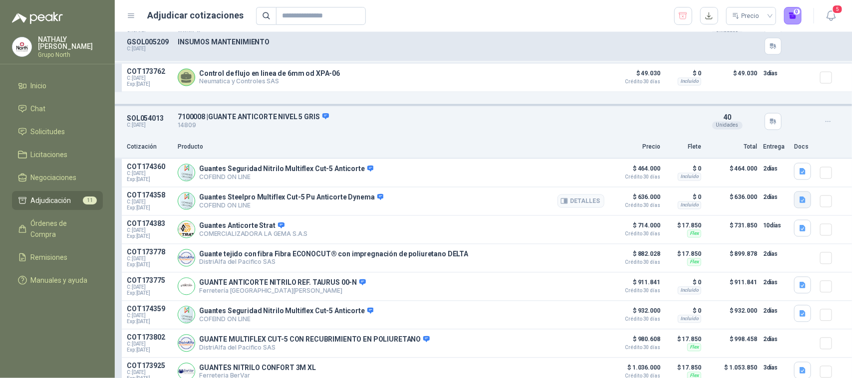
click at [799, 203] on icon "button" at bounding box center [802, 200] width 6 height 6
click at [774, 188] on button "mas_detall_steelpro5.JPG" at bounding box center [752, 186] width 89 height 10
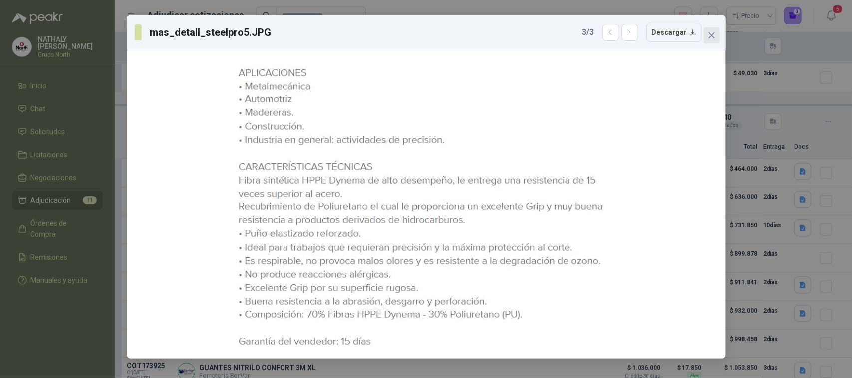
click at [711, 32] on icon "close" at bounding box center [712, 35] width 8 height 8
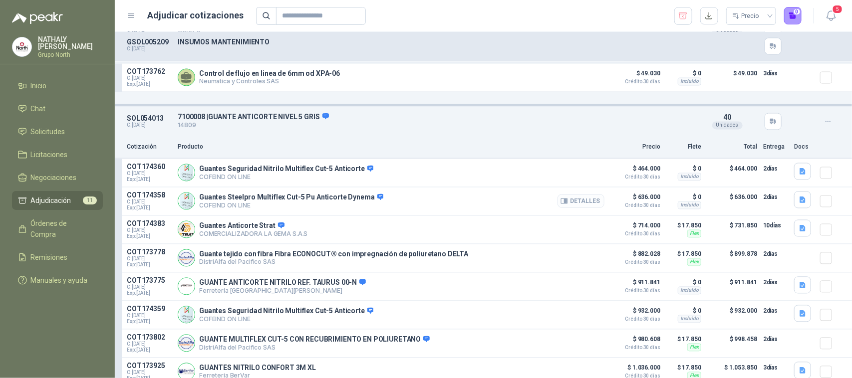
click at [584, 208] on button "Detalles" at bounding box center [580, 201] width 47 height 13
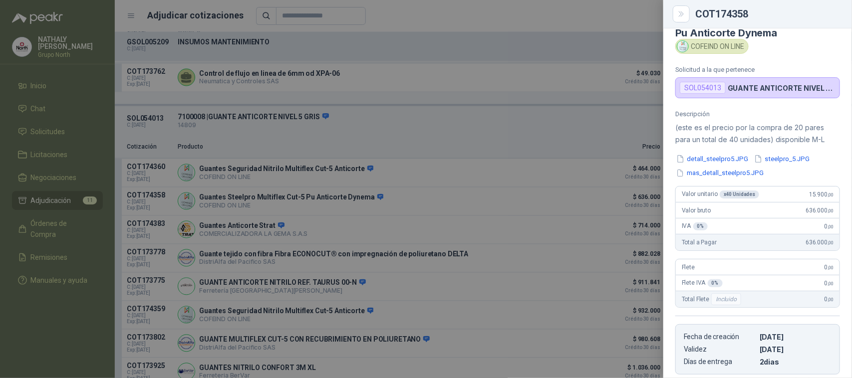
scroll to position [0, 0]
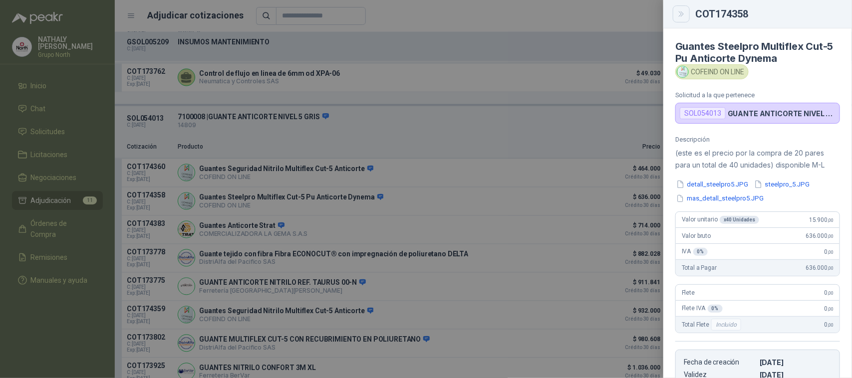
click at [685, 6] on button "Close" at bounding box center [681, 13] width 17 height 17
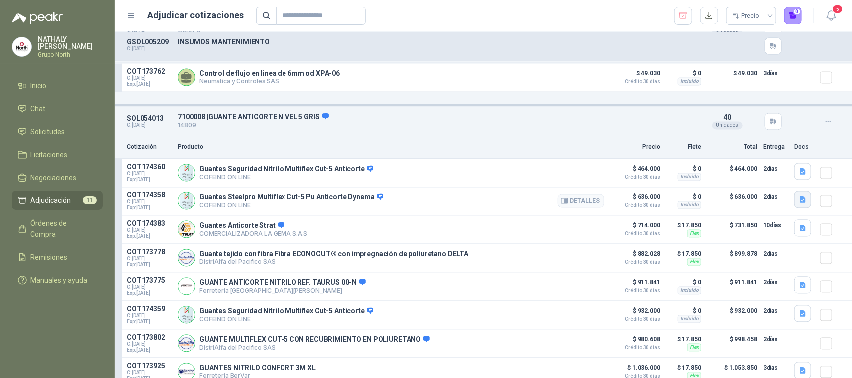
click at [799, 203] on icon "button" at bounding box center [802, 200] width 6 height 6
click at [757, 167] on button "detall_steelpro5.JPG" at bounding box center [745, 165] width 74 height 10
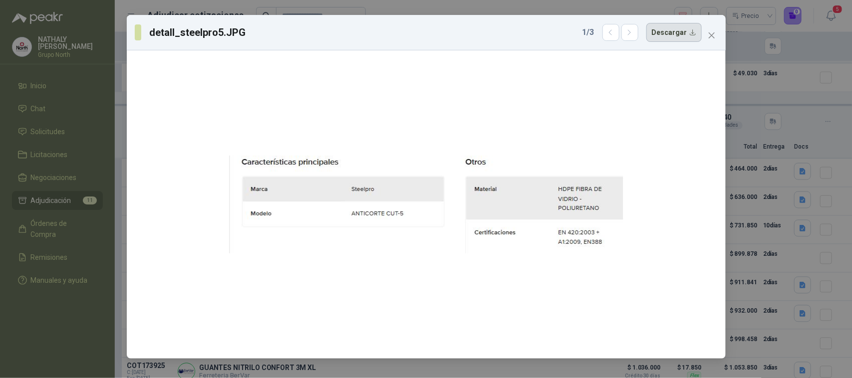
click at [668, 33] on button "Descargar" at bounding box center [673, 32] width 55 height 19
click at [712, 34] on icon "close" at bounding box center [711, 35] width 6 height 6
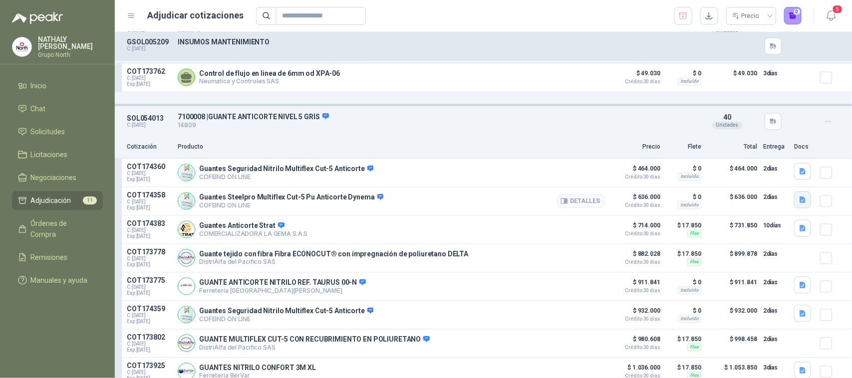
click at [799, 203] on icon "button" at bounding box center [802, 200] width 6 height 6
click at [751, 178] on button "steelpro_5.JPG" at bounding box center [736, 175] width 57 height 10
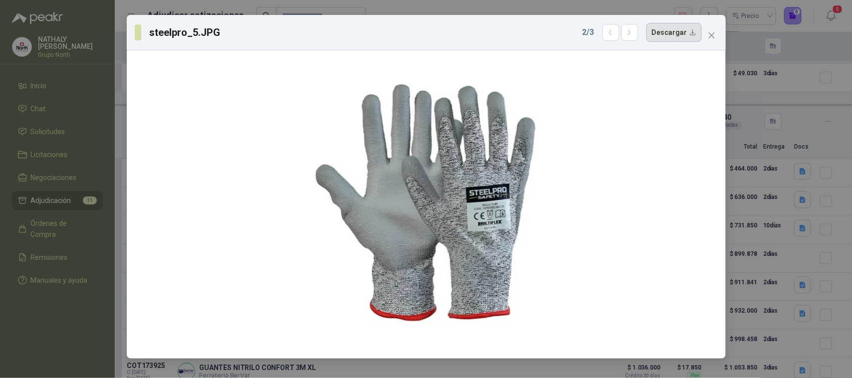
click at [661, 34] on button "Descargar" at bounding box center [673, 32] width 55 height 19
click at [714, 25] on div "steelpro_5.JPG 2 / 3 Descargar" at bounding box center [426, 32] width 583 height 19
click at [715, 40] on button "Close" at bounding box center [712, 35] width 16 height 16
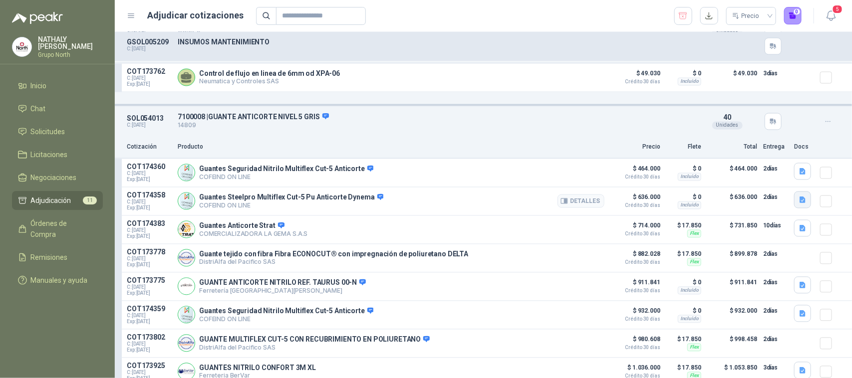
click at [799, 203] on icon "button" at bounding box center [802, 200] width 6 height 6
click at [749, 186] on button "mas_detall_steelpro5.JPG" at bounding box center [752, 186] width 89 height 10
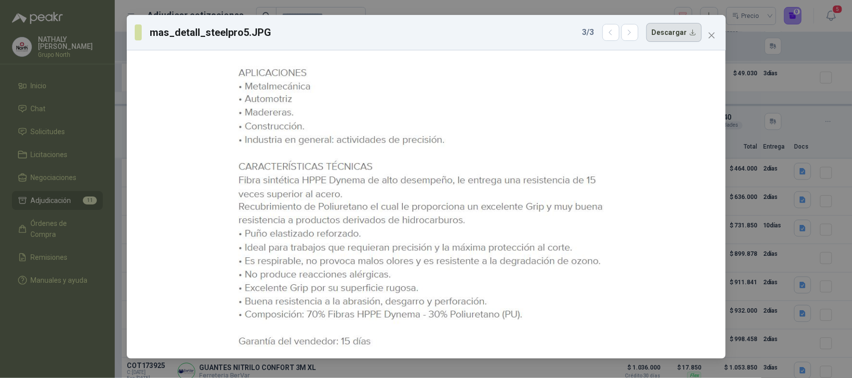
click at [667, 29] on button "Descargar" at bounding box center [673, 32] width 55 height 19
click at [719, 35] on span "Close" at bounding box center [712, 35] width 16 height 8
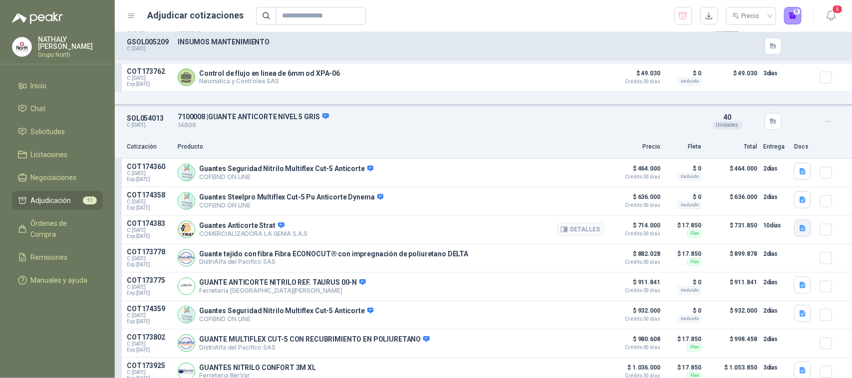
click at [799, 232] on icon "button" at bounding box center [802, 228] width 6 height 6
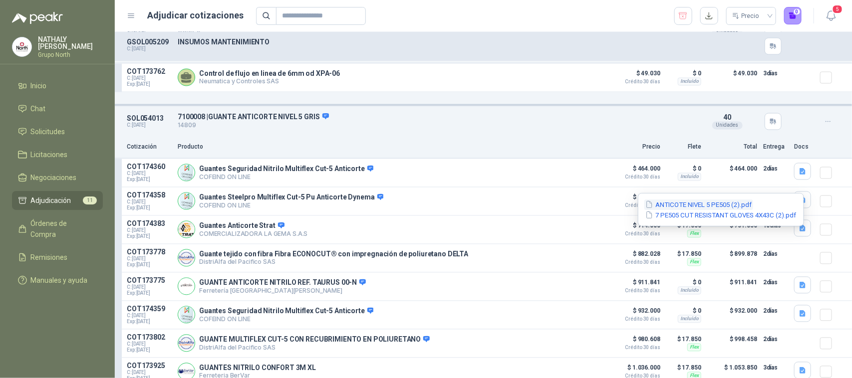
click at [709, 202] on button "ANTICOTE NIVEL 5 PE505 (2).pdf" at bounding box center [698, 205] width 109 height 10
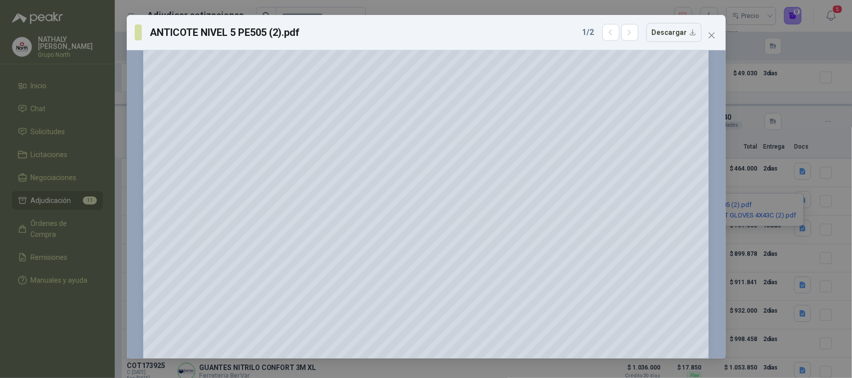
scroll to position [0, 0]
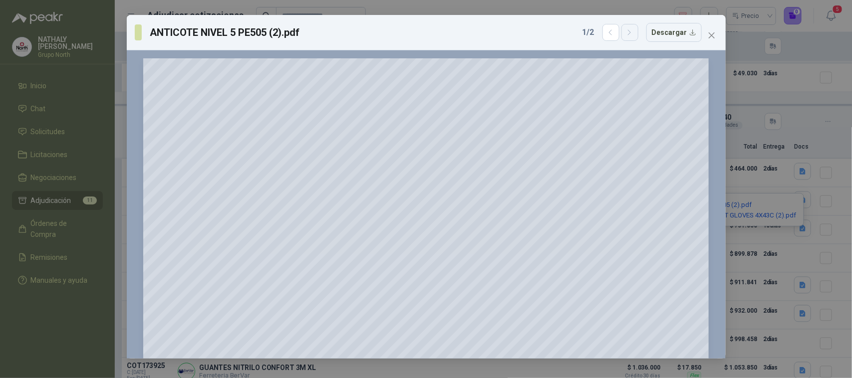
click at [630, 33] on icon "button" at bounding box center [629, 32] width 8 height 8
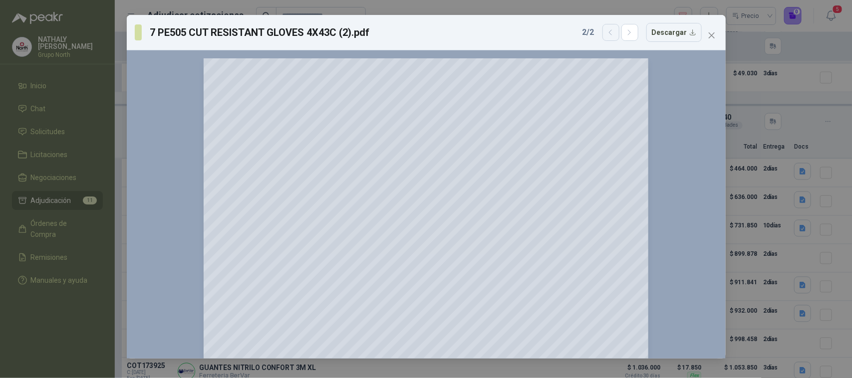
click at [619, 31] on button "button" at bounding box center [610, 32] width 17 height 17
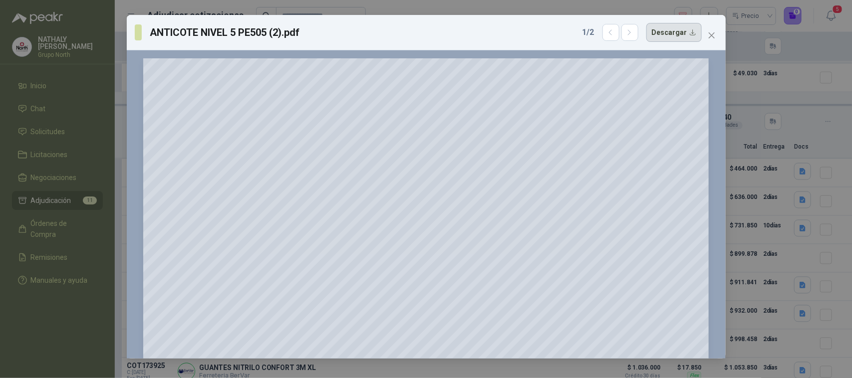
click at [668, 35] on button "Descargar" at bounding box center [673, 32] width 55 height 19
click at [635, 38] on button "button" at bounding box center [629, 32] width 17 height 17
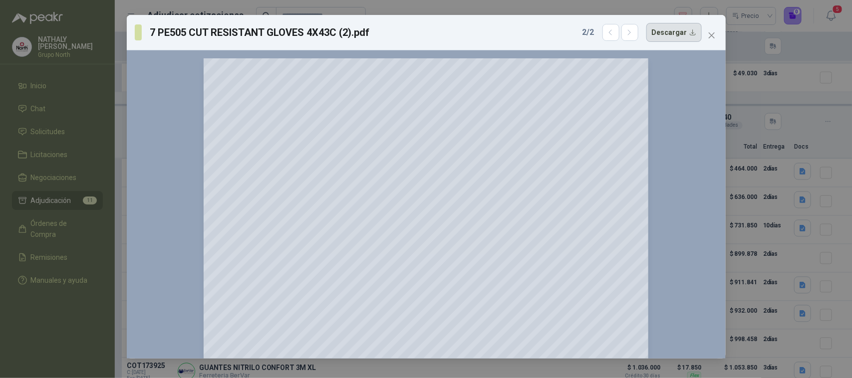
click at [666, 31] on button "Descargar" at bounding box center [673, 32] width 55 height 19
click at [710, 33] on icon "close" at bounding box center [712, 35] width 8 height 8
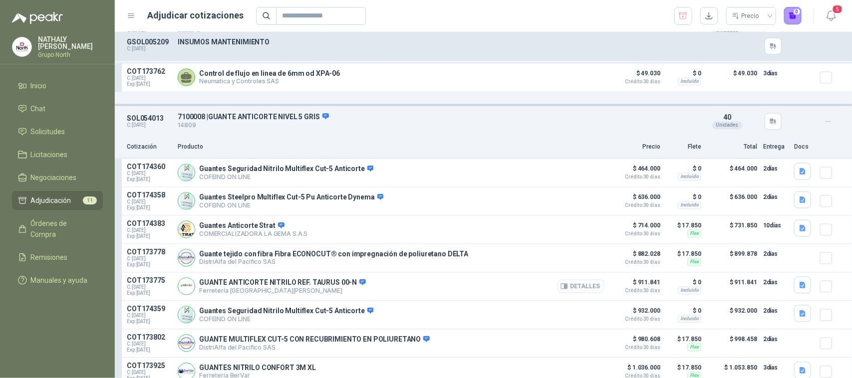
click at [565, 293] on button "Detalles" at bounding box center [580, 286] width 47 height 13
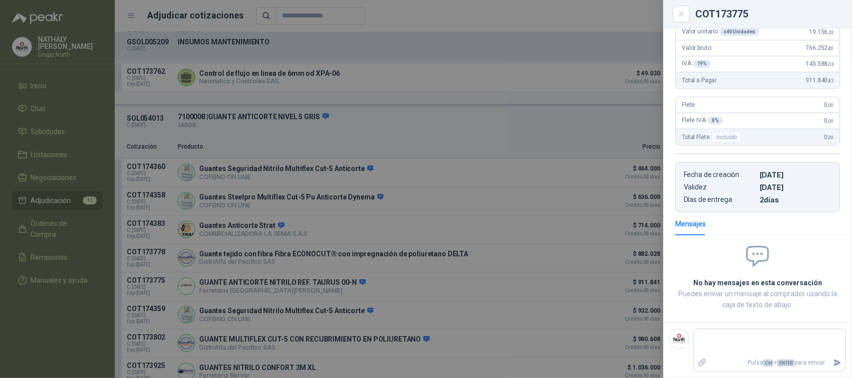
scroll to position [102, 0]
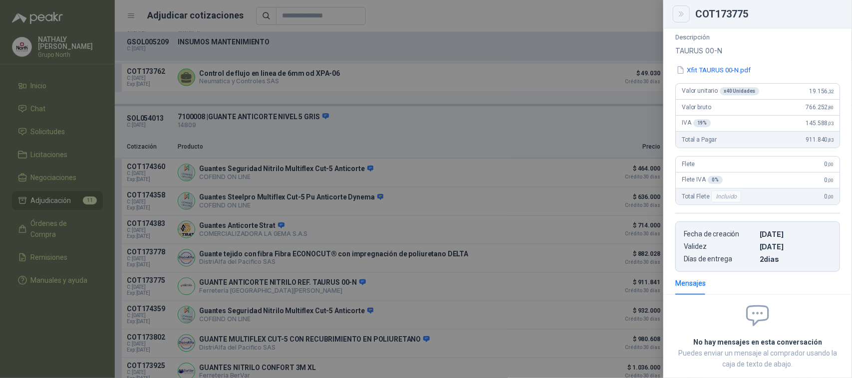
click at [679, 13] on icon "Close" at bounding box center [681, 14] width 8 height 8
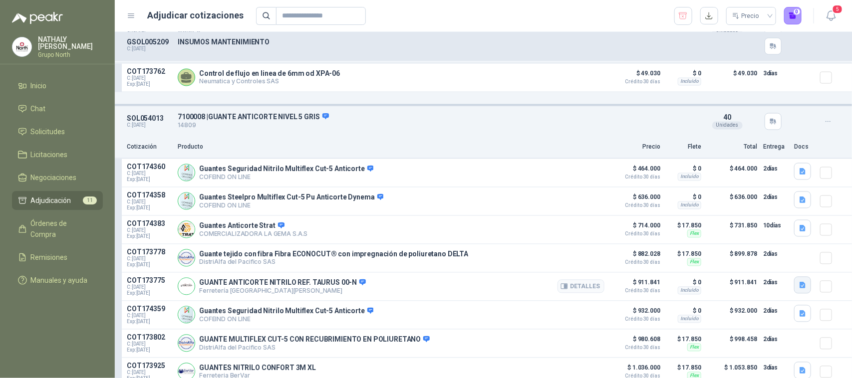
click at [799, 288] on icon "button" at bounding box center [802, 285] width 6 height 6
click at [769, 276] on button "Xfit TAURUS 00-N.pdf" at bounding box center [759, 273] width 76 height 10
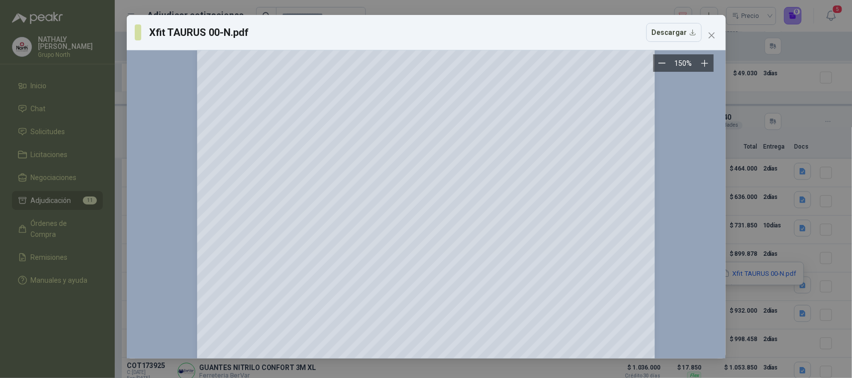
scroll to position [300, 0]
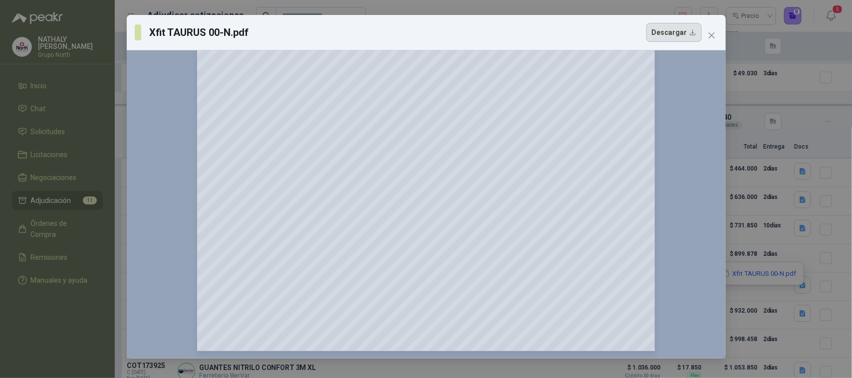
click at [679, 35] on button "Descargar" at bounding box center [673, 32] width 55 height 19
click at [705, 29] on button "Close" at bounding box center [712, 35] width 16 height 16
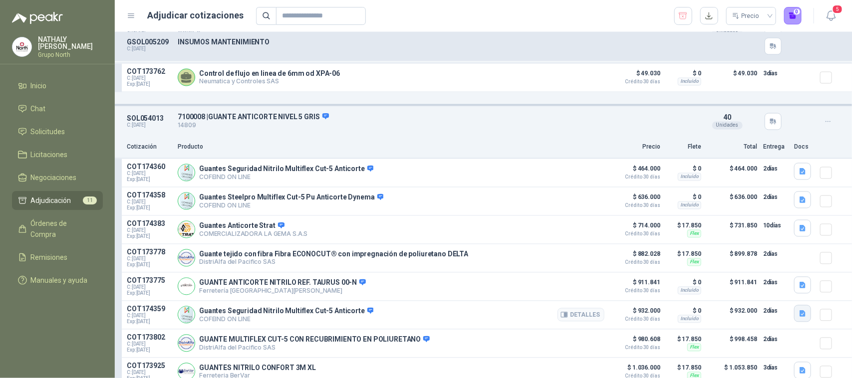
click at [799, 317] on icon "button" at bounding box center [802, 313] width 6 height 6
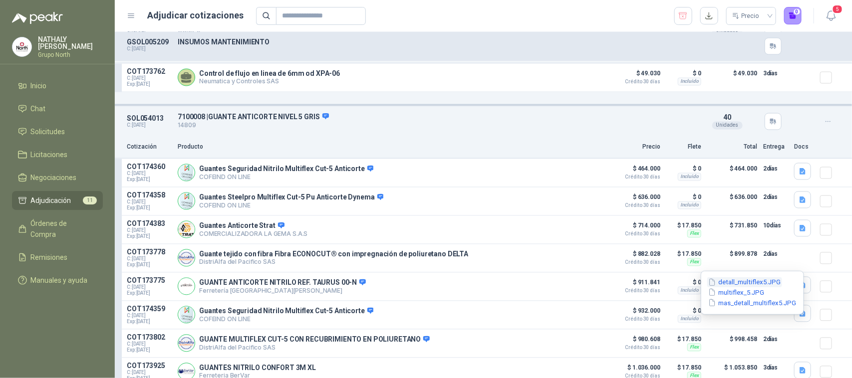
click at [752, 283] on button "detall_multiflex5.JPG" at bounding box center [744, 282] width 75 height 10
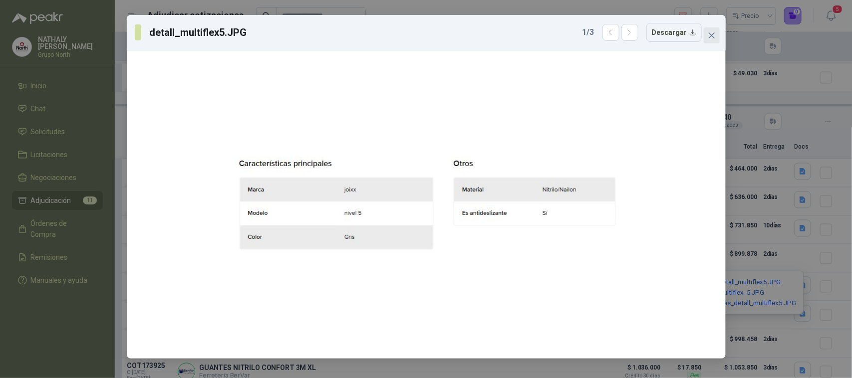
click at [711, 34] on icon "close" at bounding box center [712, 35] width 8 height 8
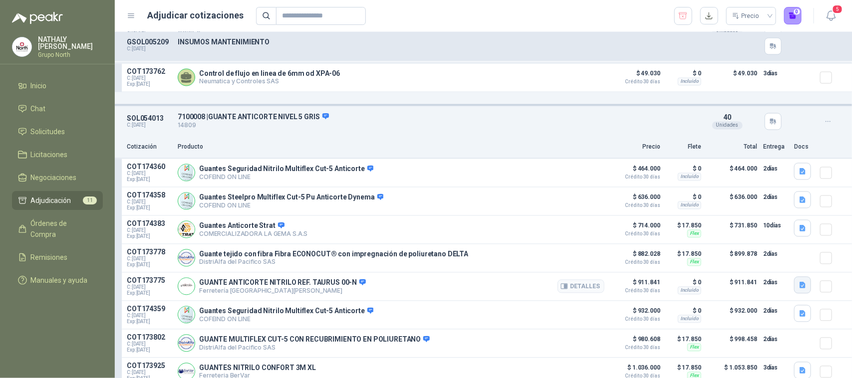
click at [799, 288] on icon "button" at bounding box center [802, 285] width 6 height 6
click at [799, 317] on icon "button" at bounding box center [802, 313] width 6 height 6
click at [754, 295] on button "multiflex_5.JPG" at bounding box center [736, 292] width 58 height 10
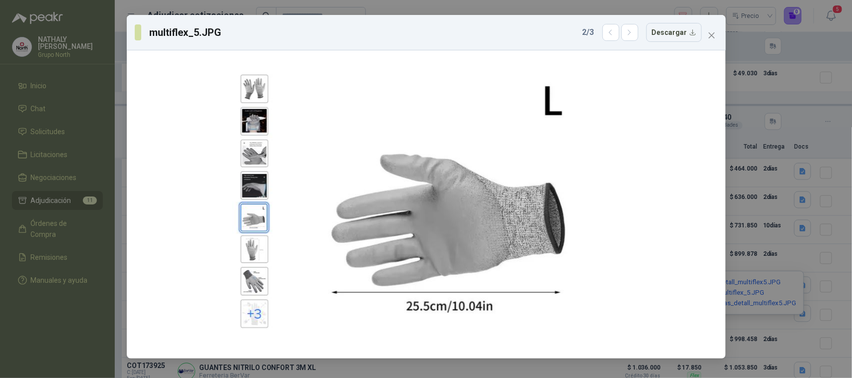
click at [720, 30] on div "multiflex_5.JPG 2 / 3 Descargar" at bounding box center [426, 32] width 599 height 35
click at [709, 35] on icon "close" at bounding box center [712, 35] width 8 height 8
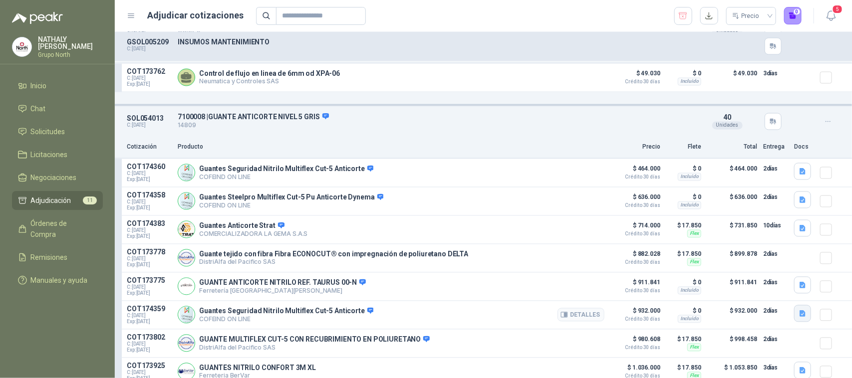
click at [798, 318] on icon "button" at bounding box center [802, 314] width 8 height 8
click at [741, 306] on button "mas_detall_multiflex5.JPG" at bounding box center [752, 303] width 90 height 10
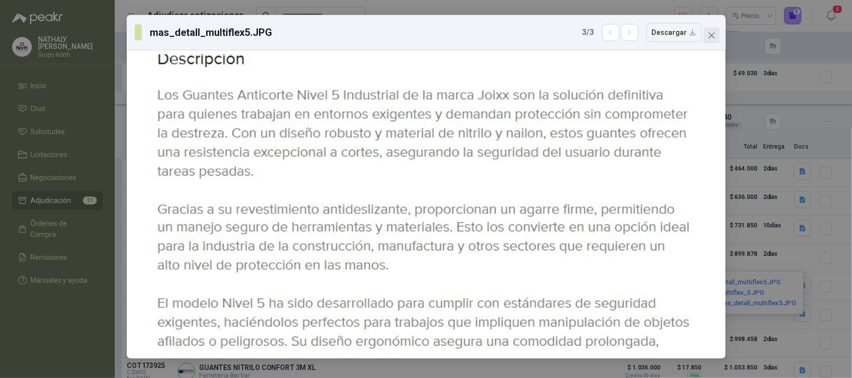
click at [710, 31] on icon "close" at bounding box center [712, 35] width 8 height 8
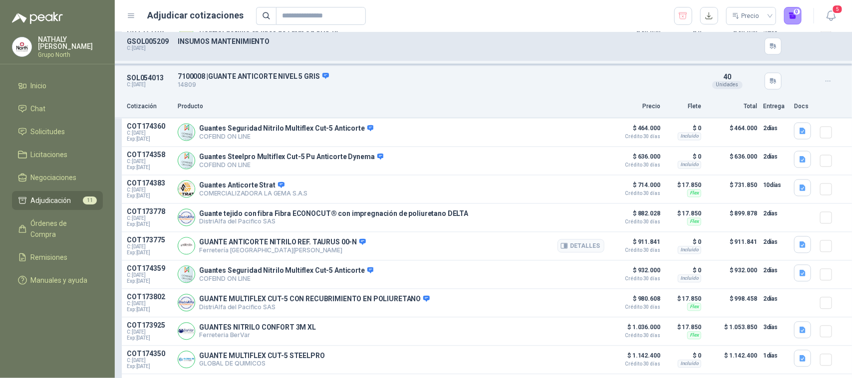
scroll to position [873, 0]
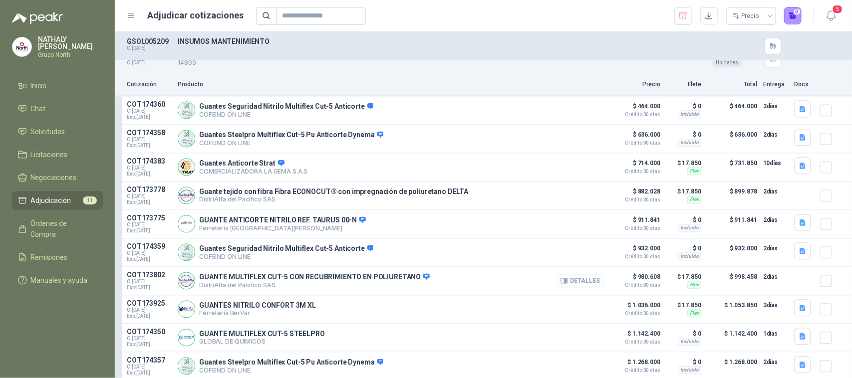
click at [564, 288] on button "Detalles" at bounding box center [580, 280] width 47 height 13
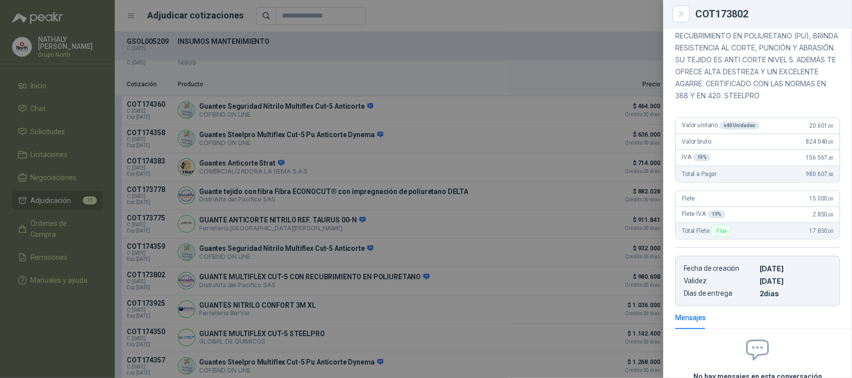
scroll to position [113, 0]
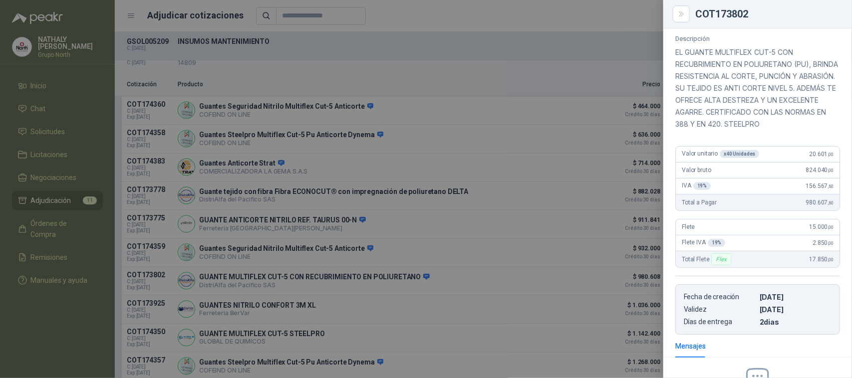
click at [560, 256] on div at bounding box center [426, 189] width 852 height 378
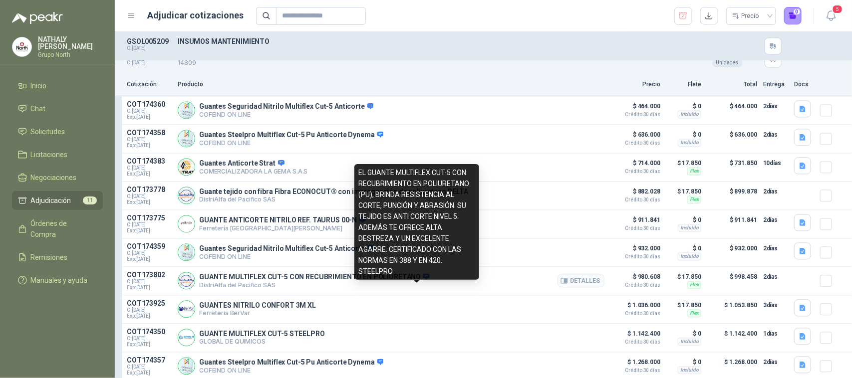
click at [423, 281] on icon at bounding box center [426, 276] width 7 height 7
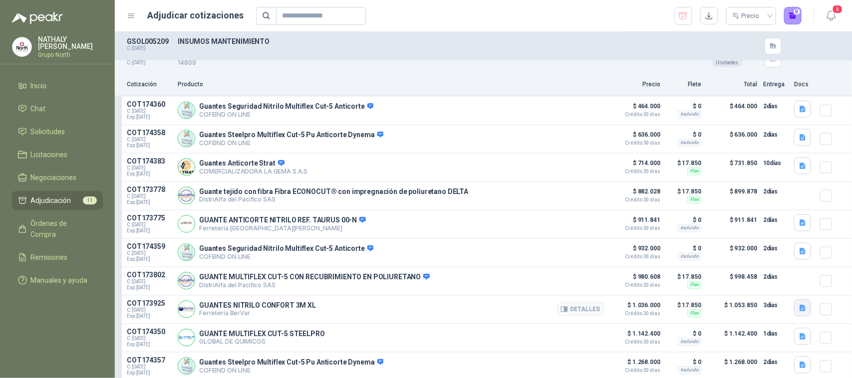
click at [794, 317] on button "button" at bounding box center [802, 308] width 17 height 17
click at [780, 299] on button "23GNTXL-3M.jpg" at bounding box center [767, 299] width 62 height 10
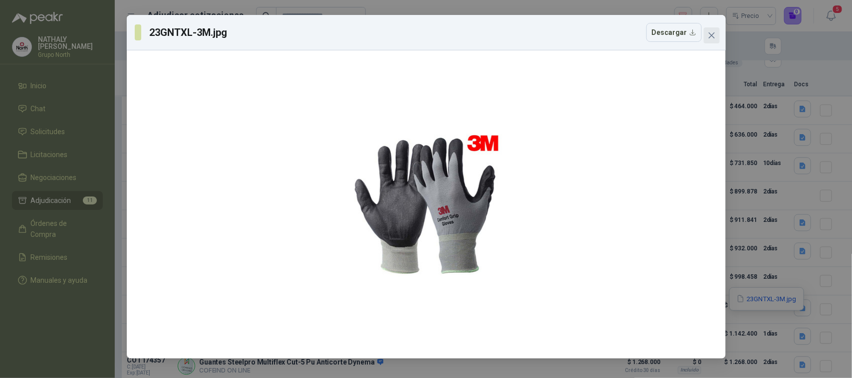
click at [707, 41] on button "Close" at bounding box center [712, 35] width 16 height 16
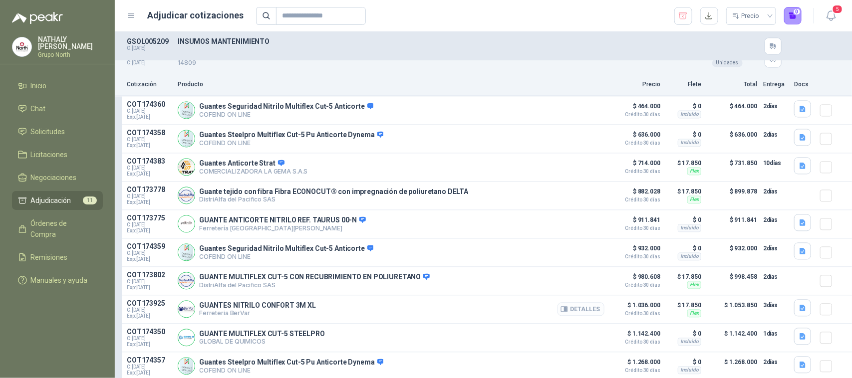
click at [585, 316] on button "Detalles" at bounding box center [580, 309] width 47 height 13
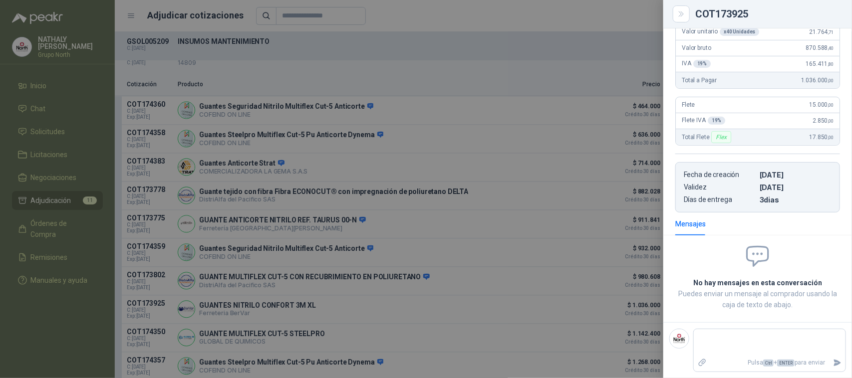
scroll to position [70, 0]
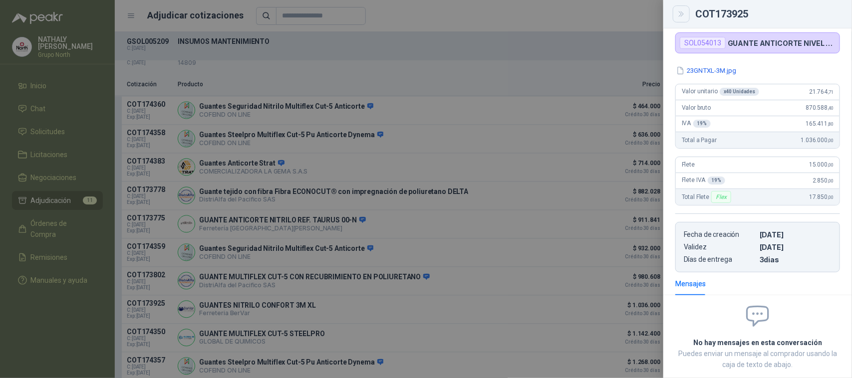
click at [684, 15] on icon "Close" at bounding box center [681, 14] width 8 height 8
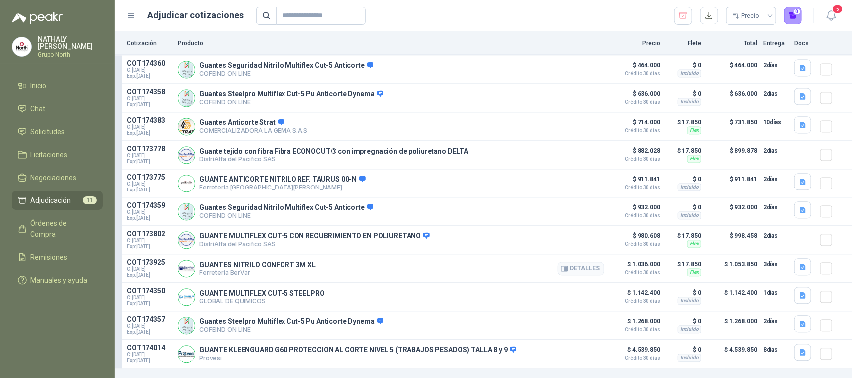
scroll to position [936, 0]
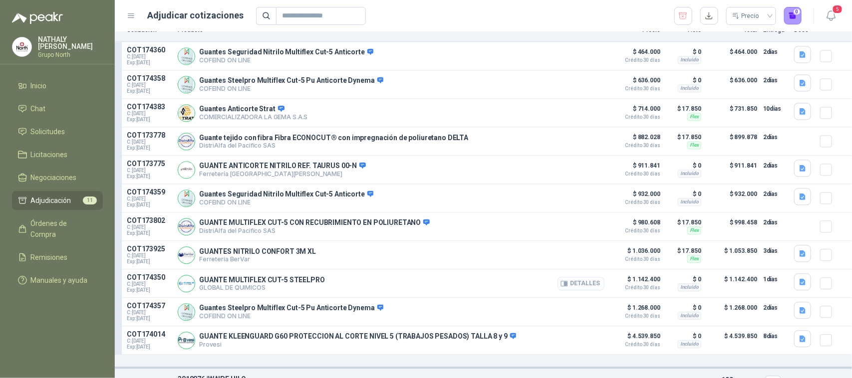
click at [590, 290] on button "Detalles" at bounding box center [580, 283] width 47 height 13
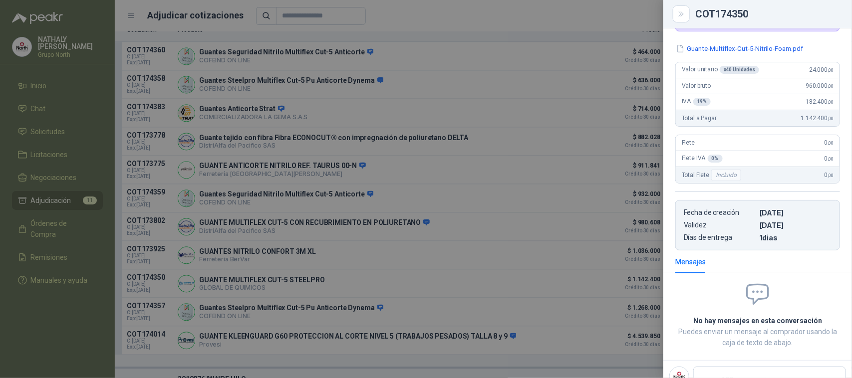
scroll to position [70, 0]
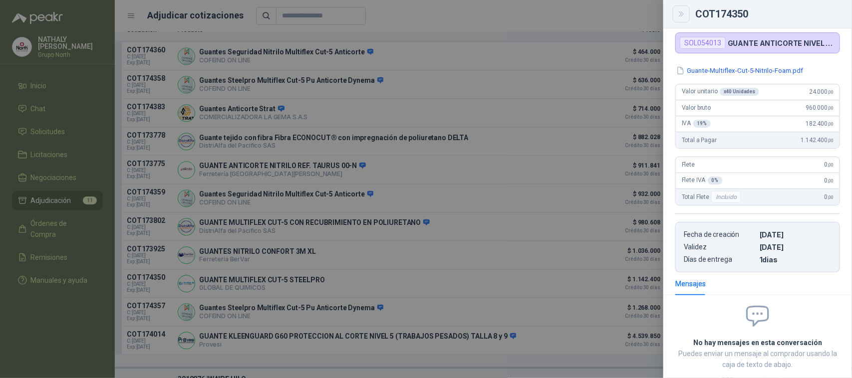
click at [678, 11] on icon "Close" at bounding box center [681, 14] width 8 height 8
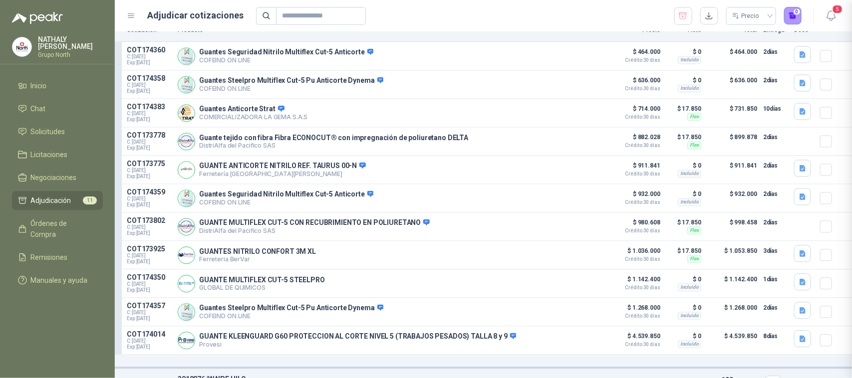
scroll to position [133, 0]
click at [799, 286] on icon "button" at bounding box center [802, 282] width 8 height 8
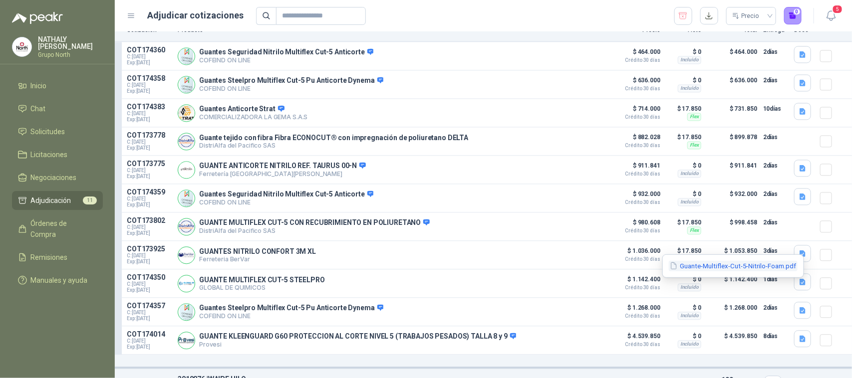
click at [749, 268] on button "Guante-Multiflex-Cut-5-Nitrilo-Foam.pdf" at bounding box center [733, 266] width 129 height 10
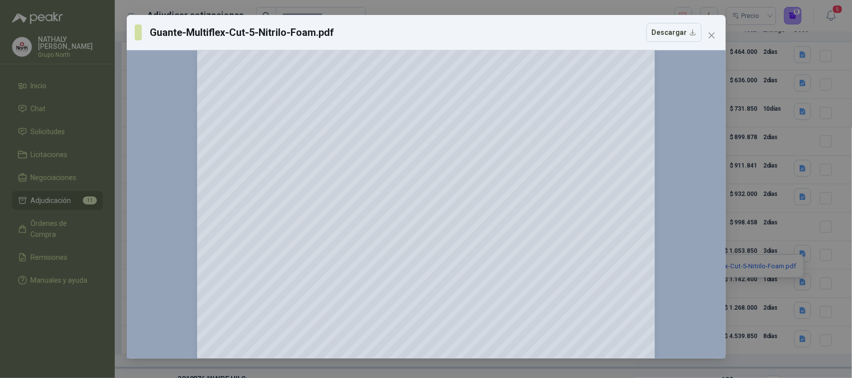
scroll to position [0, 0]
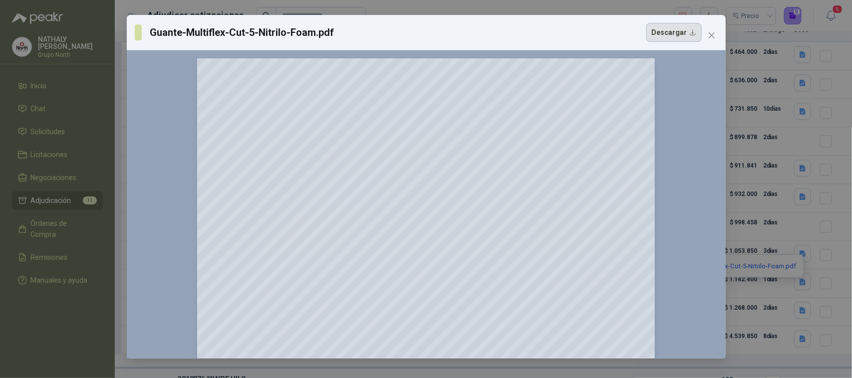
click at [669, 30] on button "Descargar" at bounding box center [673, 32] width 55 height 19
click at [710, 36] on icon "close" at bounding box center [711, 35] width 6 height 6
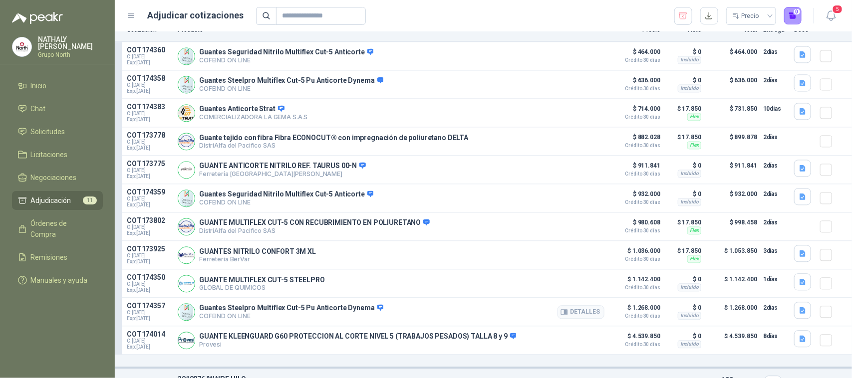
scroll to position [998, 0]
